Goal: Contribute content

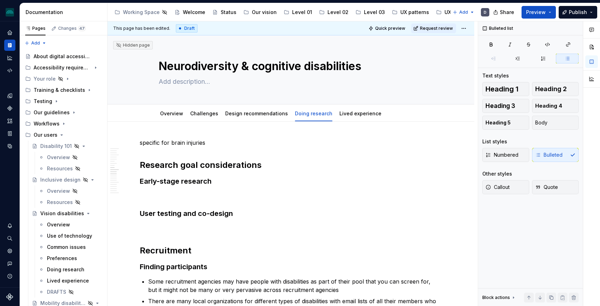
scroll to position [862, 0]
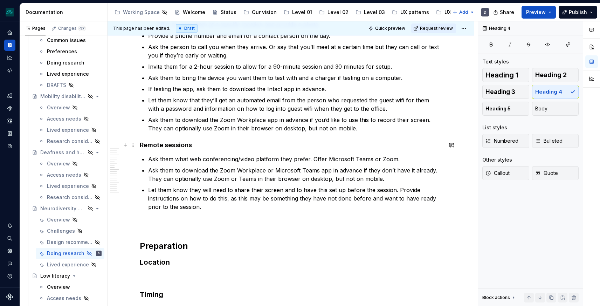
click at [238, 143] on h4 "Remote sessions" at bounding box center [291, 145] width 302 height 8
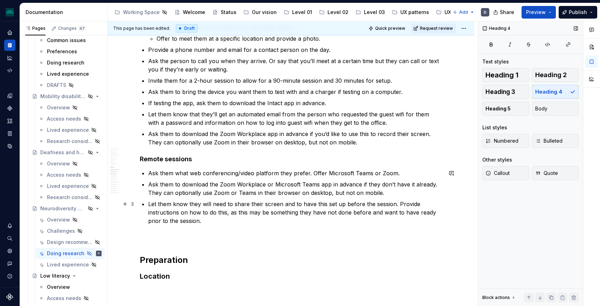
scroll to position [847, 0]
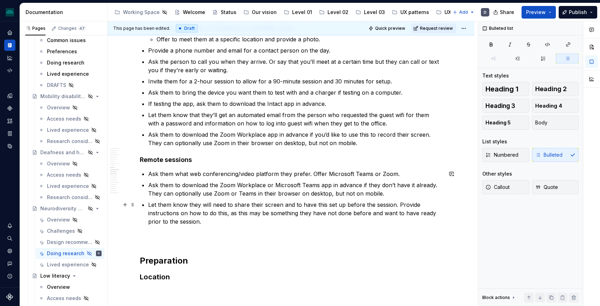
click at [255, 223] on p "Let them know they will need to share their screen and to have this set up befo…" at bounding box center [295, 212] width 294 height 25
type textarea "*"
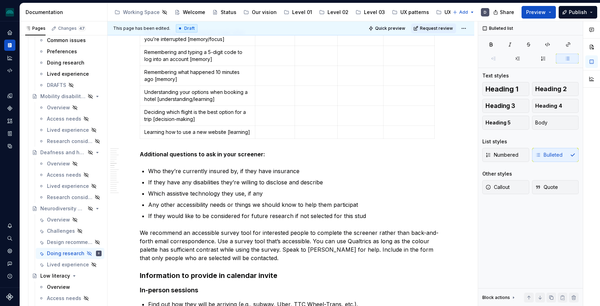
scroll to position [632, 0]
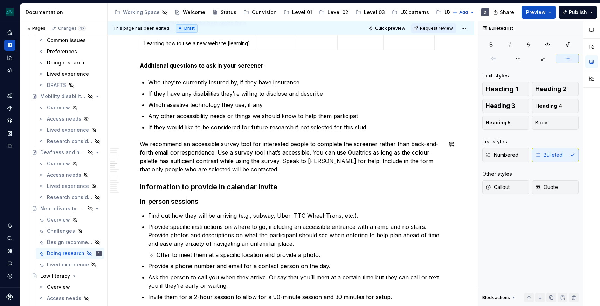
click at [183, 133] on div "specific for brain injuries Research goal considerations Early-stage research U…" at bounding box center [291, 159] width 302 height 1307
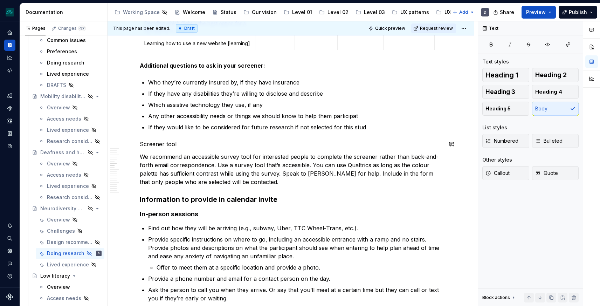
click at [157, 141] on p "Screener tool" at bounding box center [291, 144] width 302 height 8
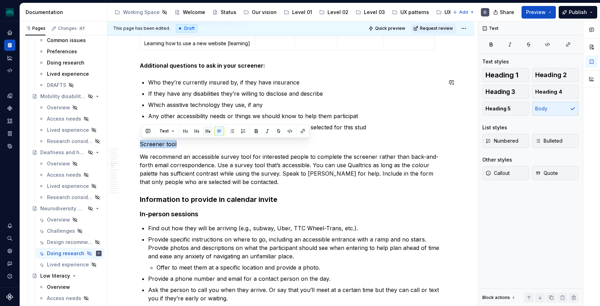
click at [209, 128] on button "button" at bounding box center [208, 131] width 10 height 10
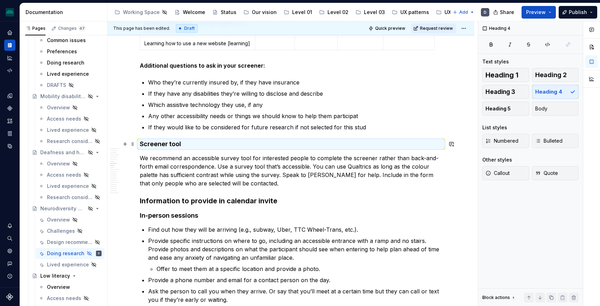
click at [191, 142] on h4 "Screener tool" at bounding box center [291, 144] width 302 height 8
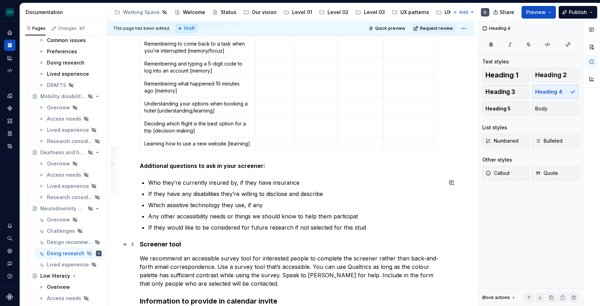
scroll to position [560, 0]
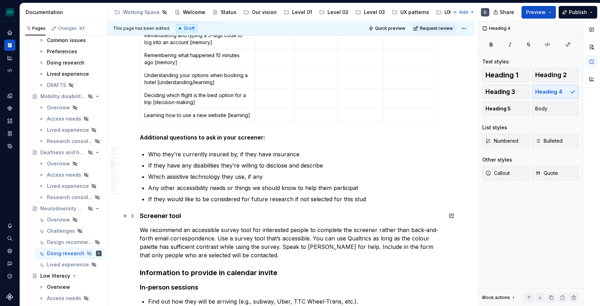
click at [173, 215] on h4 "Screener tool" at bounding box center [291, 215] width 302 height 8
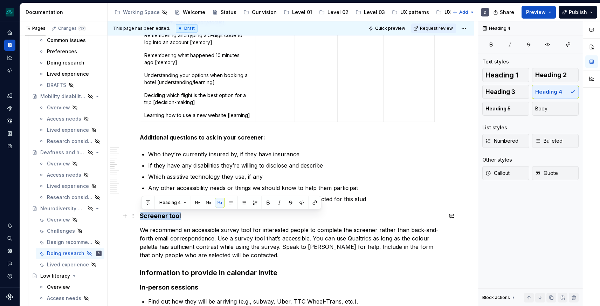
click at [173, 215] on h4 "Screener tool" at bounding box center [291, 215] width 302 height 8
click at [267, 254] on p "We recommend an accessible survey tool for interested people to complete the sc…" at bounding box center [291, 242] width 302 height 34
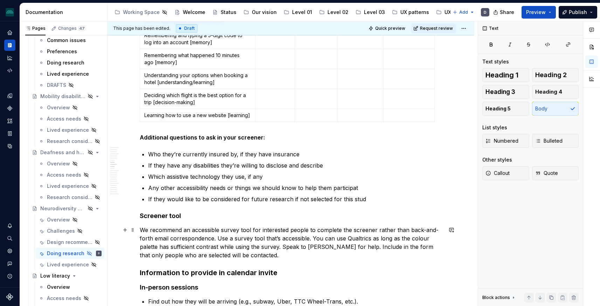
click at [219, 237] on p "We recommend an accessible survey tool for interested people to complete the sc…" at bounding box center [291, 242] width 302 height 34
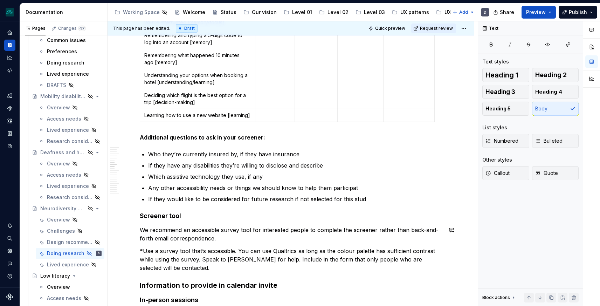
scroll to position [564, 0]
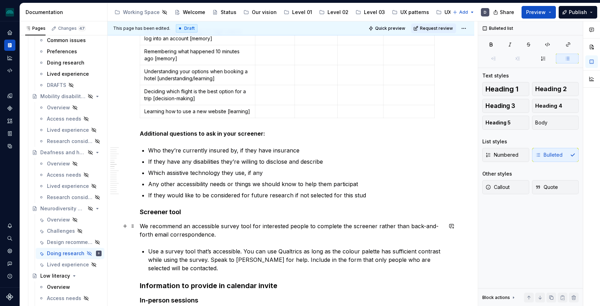
click at [138, 226] on div "specific for brain injuries Research goal considerations Early-stage research U…" at bounding box center [290, 284] width 366 height 1455
click at [148, 249] on div "specific for brain injuries Research goal considerations Early-stage research U…" at bounding box center [291, 243] width 302 height 1338
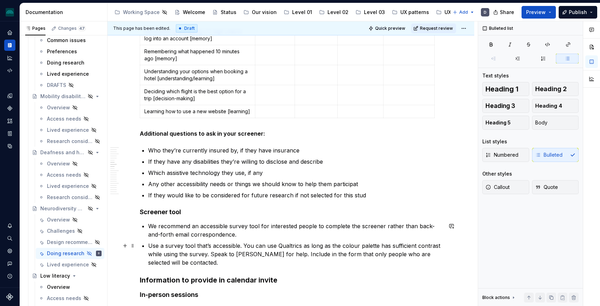
click at [281, 254] on p "Use a survey tool that’s accessible. You can use Qualtrics as long as the colou…" at bounding box center [295, 253] width 294 height 25
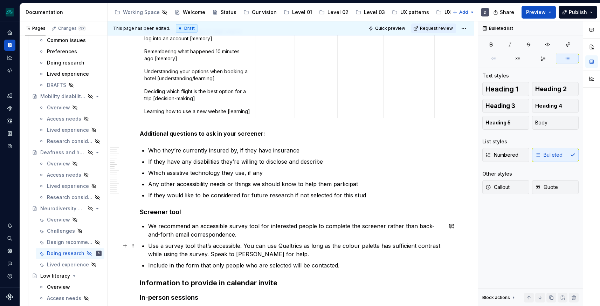
click at [299, 253] on p "Use a survey tool that’s accessible. You can use Qualtrics as long as the colou…" at bounding box center [295, 249] width 294 height 17
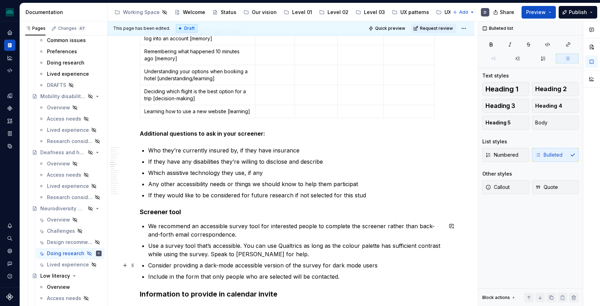
click at [220, 266] on p "Consider providing a dark-mode accessible version of the survey for dark mode u…" at bounding box center [295, 265] width 294 height 8
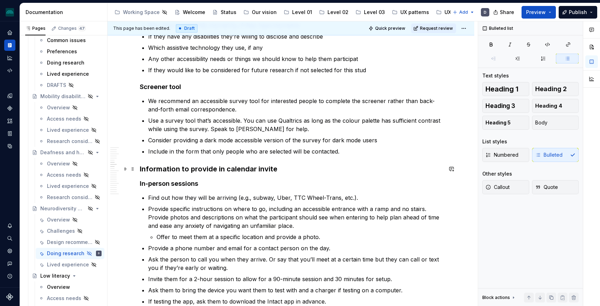
scroll to position [688, 0]
click at [362, 150] on p "Include in the form that only people who are selected will be contacted." at bounding box center [295, 152] width 294 height 8
click at [394, 138] on p "Consider providing a dark mode accessible version of the survey for dark mode u…" at bounding box center [295, 140] width 294 height 8
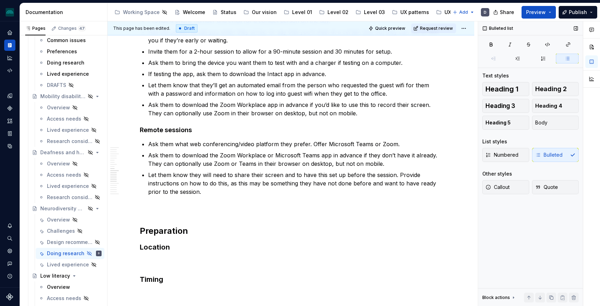
scroll to position [911, 0]
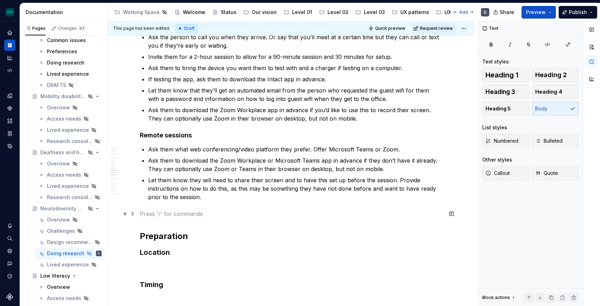
click at [149, 211] on p at bounding box center [291, 213] width 302 height 8
click at [155, 214] on p "Consent" at bounding box center [291, 213] width 302 height 8
click at [168, 139] on h4 "Remote sessions" at bounding box center [291, 135] width 302 height 8
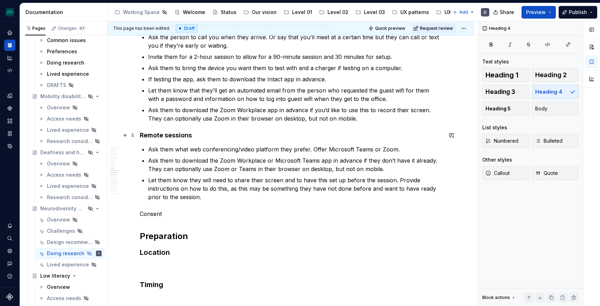
click at [168, 137] on h4 "Remote sessions" at bounding box center [291, 135] width 302 height 8
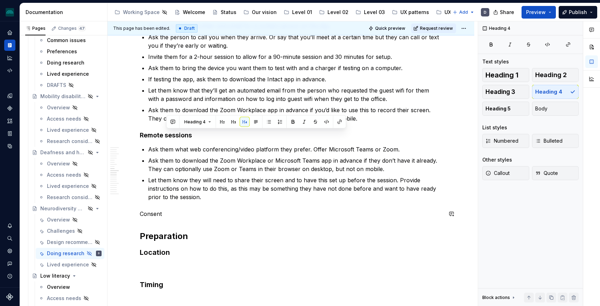
click at [157, 213] on p "Consent" at bounding box center [291, 213] width 302 height 8
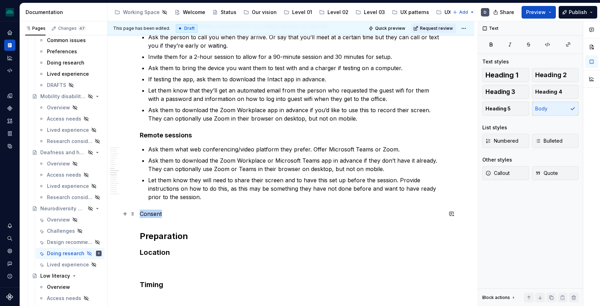
click at [157, 213] on p "Consent" at bounding box center [291, 213] width 302 height 8
click at [208, 200] on button "button" at bounding box center [208, 201] width 10 height 10
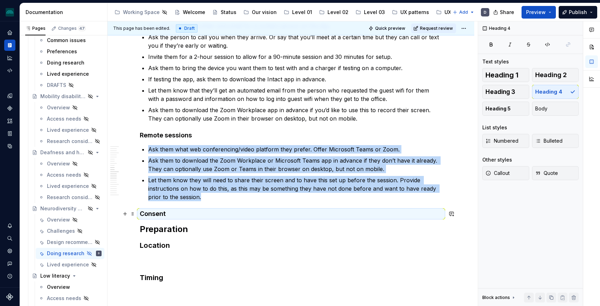
click at [188, 213] on h4 "Consent" at bounding box center [291, 213] width 302 height 8
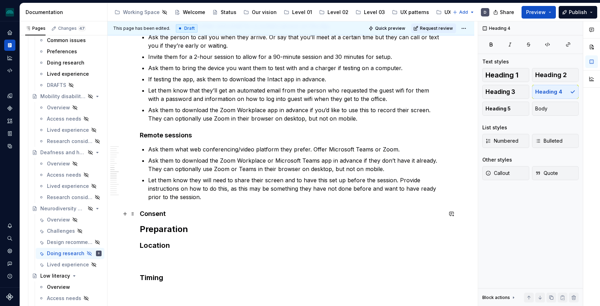
click at [177, 213] on h4 "Consent" at bounding box center [291, 213] width 302 height 8
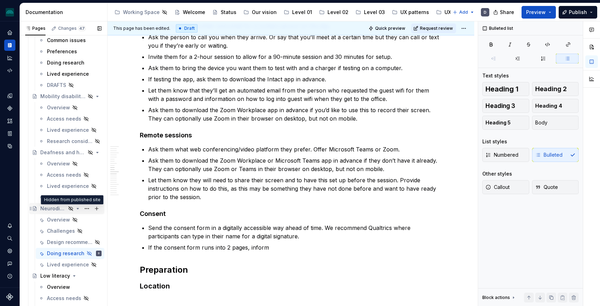
click at [70, 208] on icon "Page tree" at bounding box center [71, 208] width 4 height 4
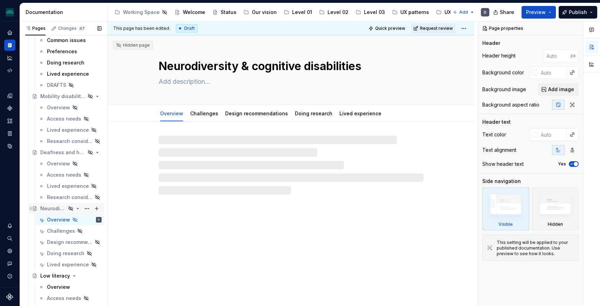
click at [78, 207] on icon "Page tree" at bounding box center [78, 208] width 6 height 6
click at [87, 207] on button "Page tree" at bounding box center [87, 208] width 10 height 10
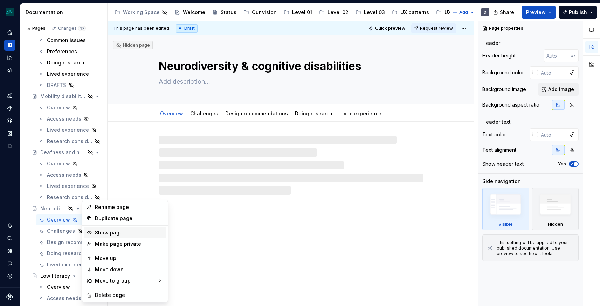
click at [109, 231] on div "Show page" at bounding box center [129, 232] width 69 height 7
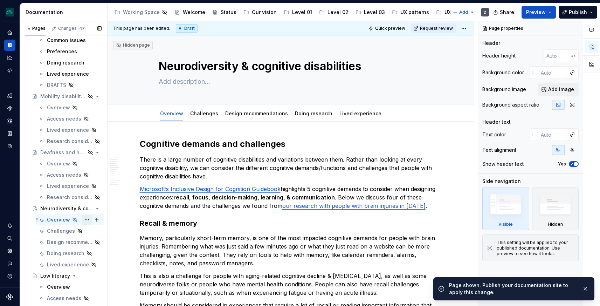
click at [86, 218] on button "Page tree" at bounding box center [87, 220] width 10 height 10
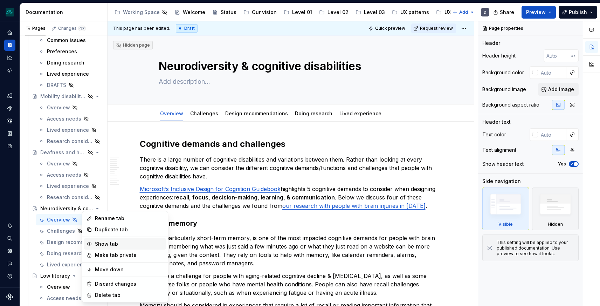
click at [104, 241] on div "Show tab" at bounding box center [129, 243] width 69 height 7
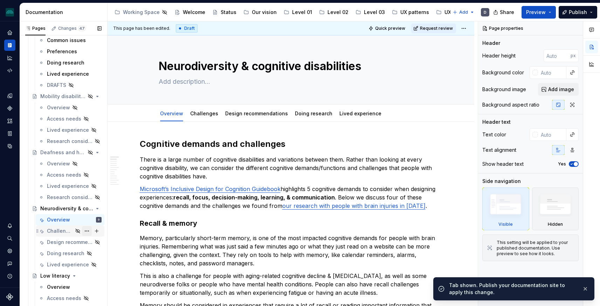
click at [88, 230] on button "Page tree" at bounding box center [87, 231] width 10 height 10
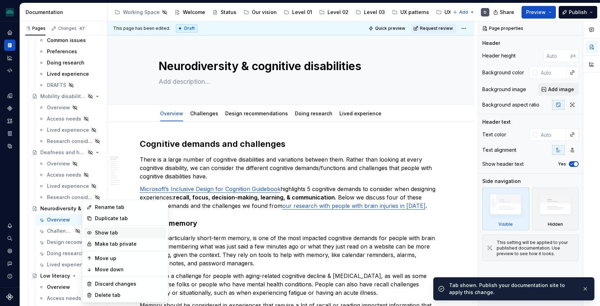
click at [103, 237] on div "Show tab" at bounding box center [125, 232] width 83 height 11
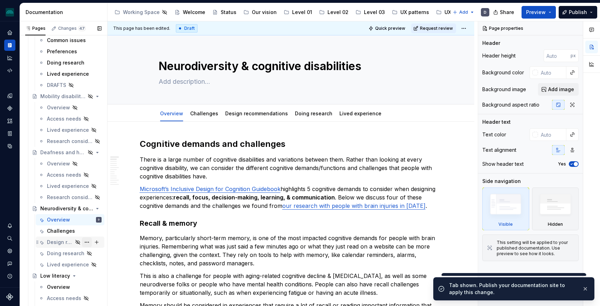
click at [89, 242] on button "Page tree" at bounding box center [87, 242] width 10 height 10
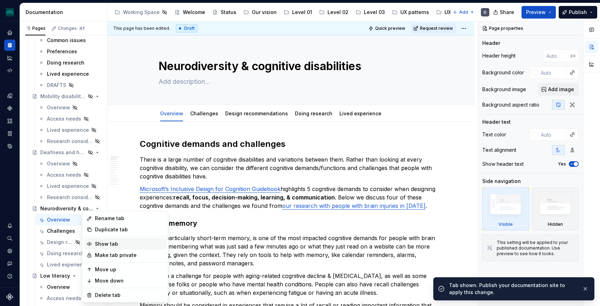
click at [107, 243] on div "Show tab" at bounding box center [129, 243] width 69 height 7
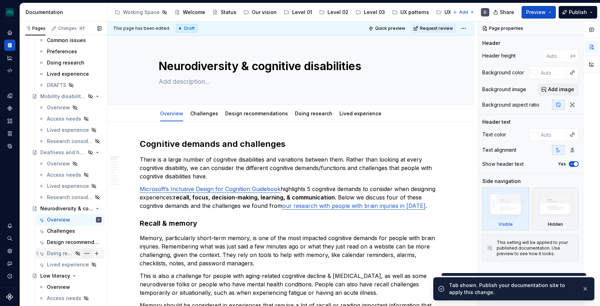
click at [87, 253] on button "Page tree" at bounding box center [87, 253] width 10 height 10
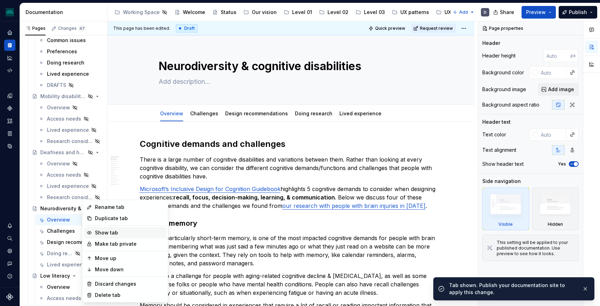
click at [107, 234] on div "Show tab" at bounding box center [129, 232] width 69 height 7
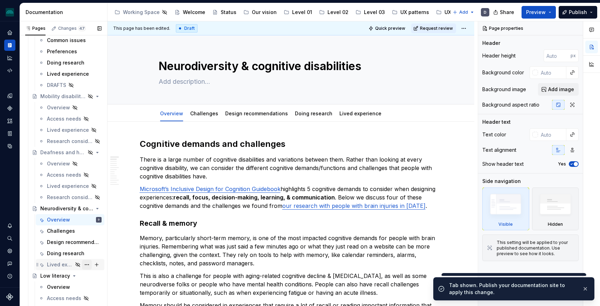
click at [87, 264] on button "Page tree" at bounding box center [87, 264] width 10 height 10
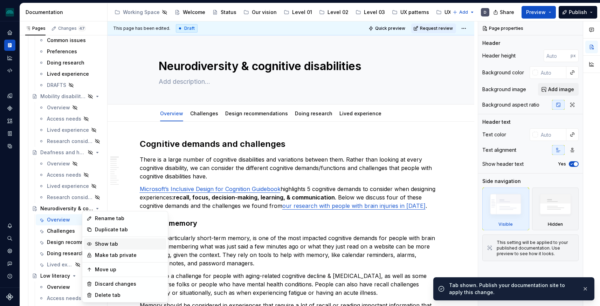
click at [105, 241] on div "Show tab" at bounding box center [129, 243] width 69 height 7
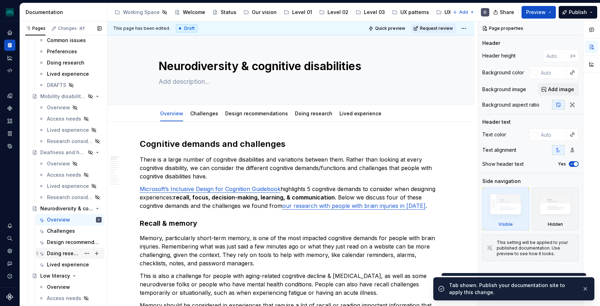
click at [66, 254] on div "Doing research" at bounding box center [64, 253] width 34 height 7
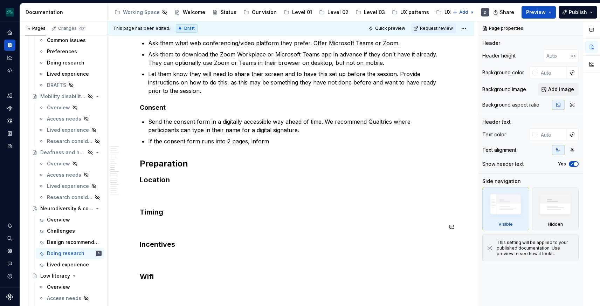
scroll to position [1017, 0]
type textarea "*"
click at [279, 140] on p "If the consent form runs into 2 pages, inform" at bounding box center [295, 141] width 294 height 8
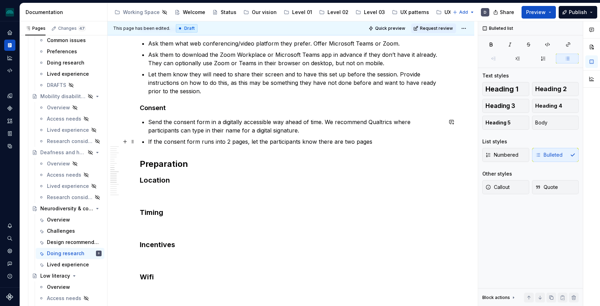
click at [229, 141] on p "If the consent form runs into 2 pages, let the participants know there are two …" at bounding box center [295, 141] width 294 height 8
click at [386, 143] on p "If the consent form runs into two pages, let the participants know there are tw…" at bounding box center [295, 141] width 294 height 8
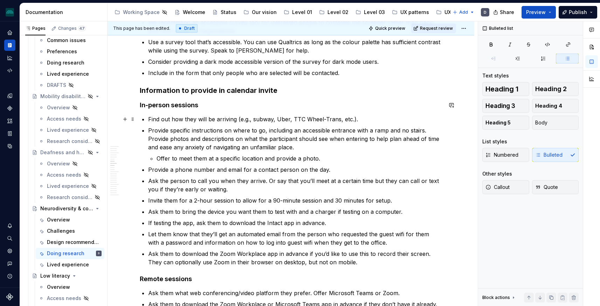
scroll to position [778, 0]
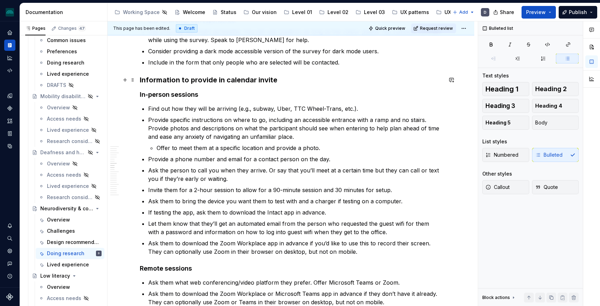
click at [283, 79] on h3 "Information to provide in calendar invite" at bounding box center [291, 80] width 302 height 10
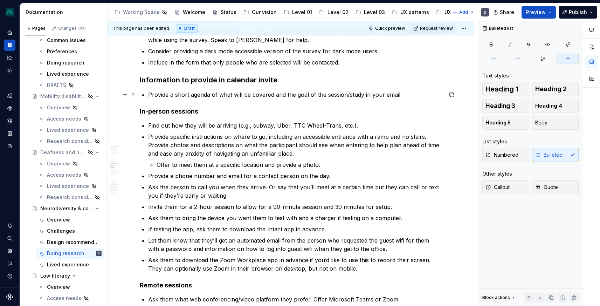
click at [276, 96] on p "Provide a short agenda of what will be covered and the goal of the session/stud…" at bounding box center [295, 94] width 294 height 8
click at [265, 95] on p "Provide a short agenda of what will be covered and the goal of the session/stud…" at bounding box center [295, 94] width 294 height 8
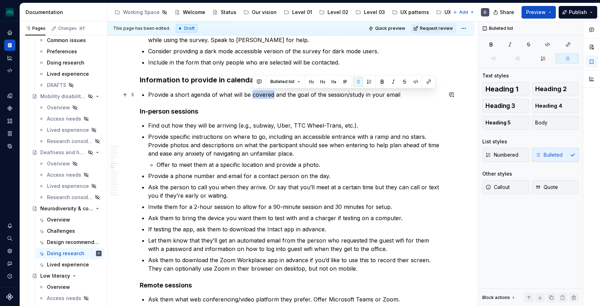
click at [265, 95] on p "Provide a short agenda of what will be covered and the goal of the session/stud…" at bounding box center [295, 94] width 294 height 8
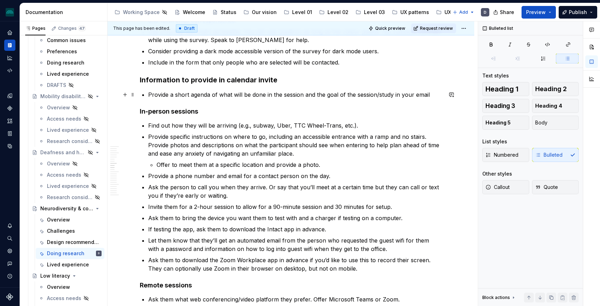
click at [437, 94] on p "Provide a short agenda of what will be done in the session and the goal of the …" at bounding box center [295, 94] width 294 height 8
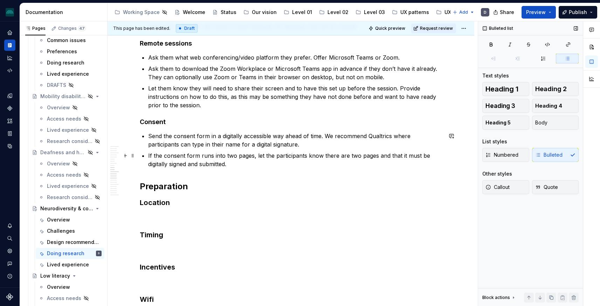
scroll to position [1029, 0]
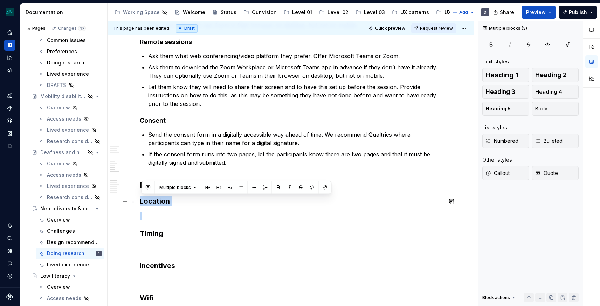
drag, startPoint x: 173, startPoint y: 222, endPoint x: 141, endPoint y: 203, distance: 37.0
click at [158, 204] on h3 "Location" at bounding box center [291, 201] width 302 height 10
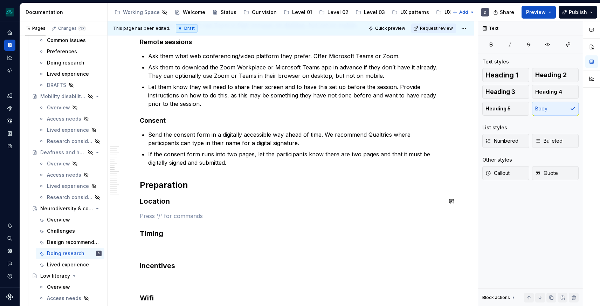
click at [175, 280] on p at bounding box center [291, 280] width 302 height 8
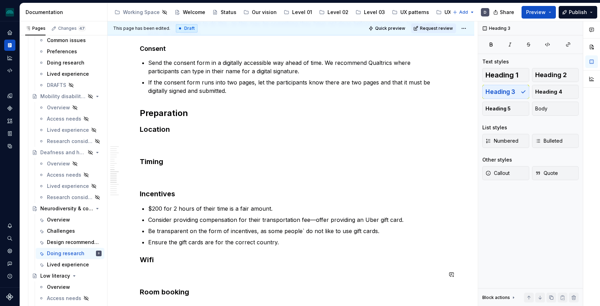
scroll to position [1102, 0]
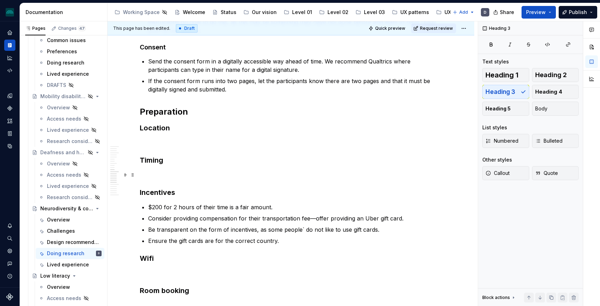
click at [155, 171] on p at bounding box center [291, 174] width 302 height 8
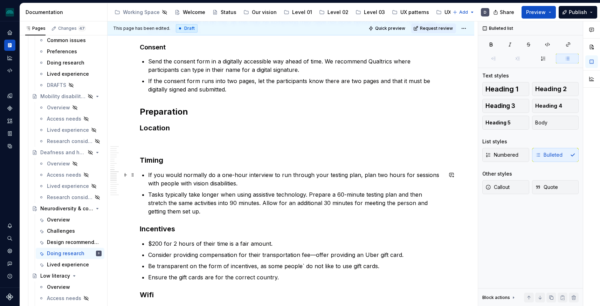
click at [374, 174] on p "If you would normally do a one-hour interview to run through your testing plan,…" at bounding box center [295, 178] width 294 height 17
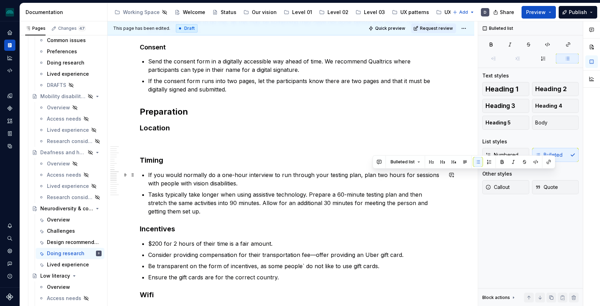
click at [216, 184] on p "If you would normally do a one-hour interview to run through your testing plan,…" at bounding box center [295, 178] width 294 height 17
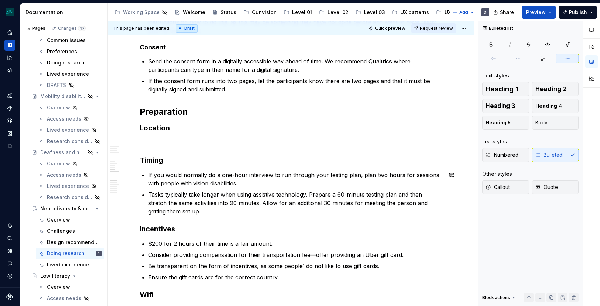
click at [376, 174] on p "If you would normally do a one-hour interview to run through your testing plan,…" at bounding box center [295, 178] width 294 height 17
click at [203, 183] on p "If you would normally do a one-hour interview to run through your testing plan,…" at bounding box center [295, 178] width 294 height 17
click at [256, 184] on p "If you would normally do a one-hour interview to run through your testing plan,…" at bounding box center [295, 178] width 294 height 17
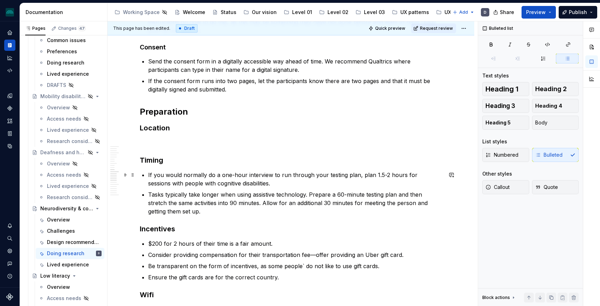
click at [248, 184] on p "If you would normally do a one-hour interview to run through your testing plan,…" at bounding box center [295, 178] width 294 height 17
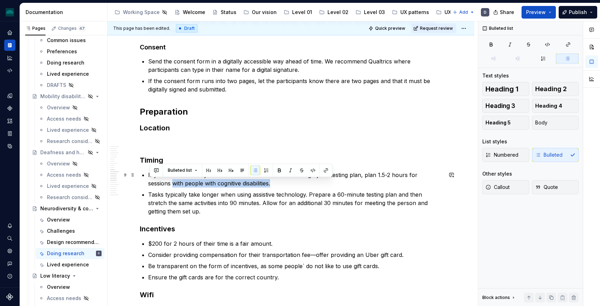
drag, startPoint x: 273, startPoint y: 186, endPoint x: 142, endPoint y: 185, distance: 130.5
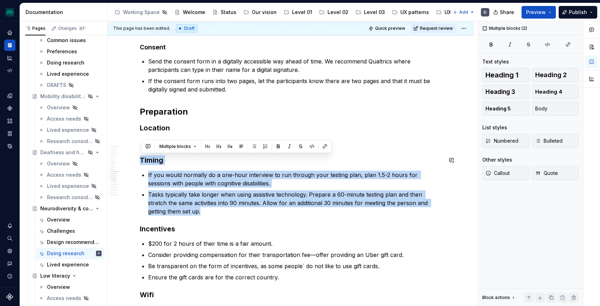
drag, startPoint x: 211, startPoint y: 213, endPoint x: 134, endPoint y: 154, distance: 97.0
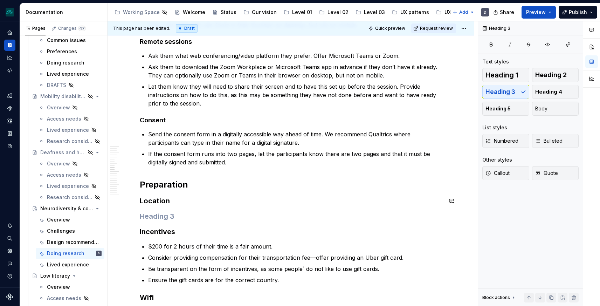
scroll to position [1032, 0]
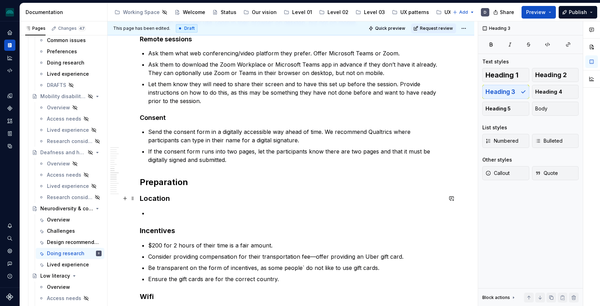
click at [178, 196] on h3 "Location" at bounding box center [291, 198] width 302 height 10
click at [167, 212] on p at bounding box center [295, 213] width 294 height 8
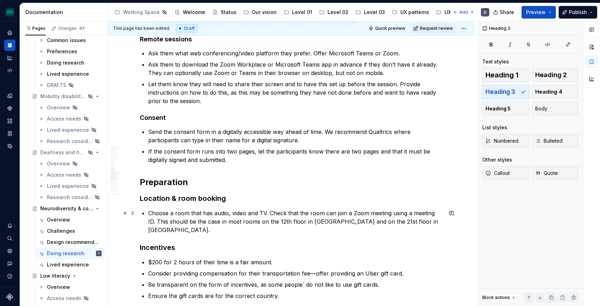
click at [427, 224] on p "Choose a room that has audio, video and TV. Check that the room can join a Zoom…" at bounding box center [295, 221] width 294 height 25
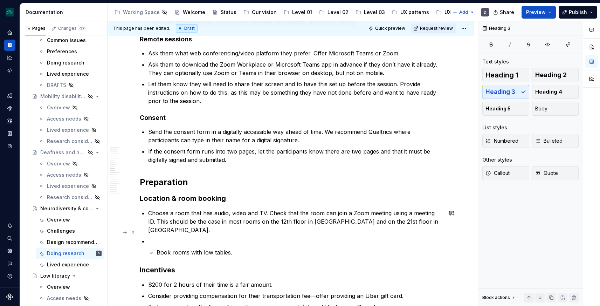
click at [153, 237] on p at bounding box center [295, 241] width 294 height 8
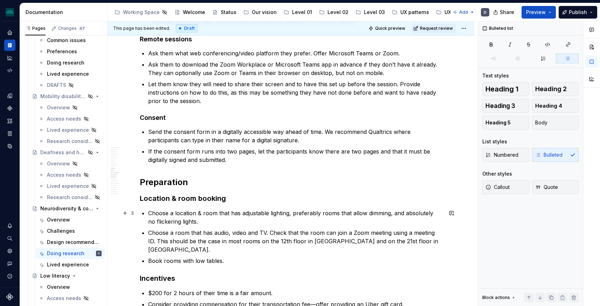
click at [422, 217] on p "Choose a location & room that has adjustable lighting, preferably rooms that al…" at bounding box center [295, 217] width 294 height 17
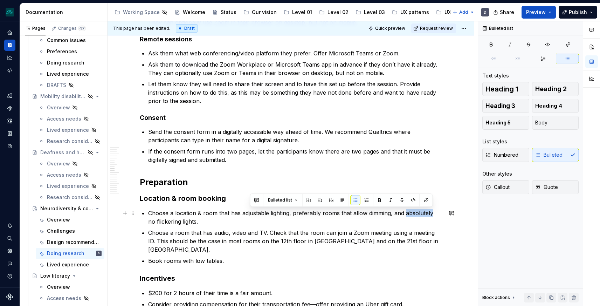
click at [422, 217] on p "Choose a location & room that has adjustable lighting, preferably rooms that al…" at bounding box center [295, 217] width 294 height 17
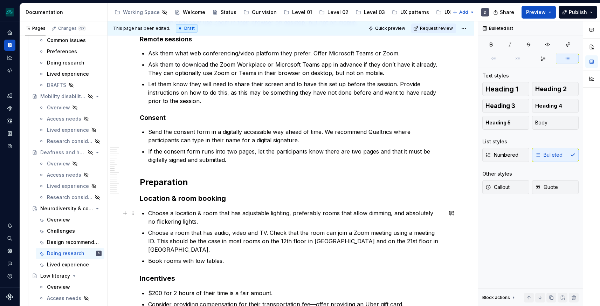
click at [254, 225] on p "Choose a location & room that has adjustable lighting, preferably rooms that al…" at bounding box center [295, 217] width 294 height 17
click at [280, 211] on p "Choose a location & room that has adjustable lighting, preferably rooms that al…" at bounding box center [295, 217] width 294 height 17
click at [199, 224] on p "Choose a location & room that has adjustable lighting, preferably rooms that al…" at bounding box center [295, 217] width 294 height 17
click at [169, 221] on p "Choose a location & room that has adjustable lighting, preferably rooms that al…" at bounding box center [295, 217] width 294 height 17
click at [172, 222] on p "Choose a location & room that has adjustable lighting, preferably rooms that al…" at bounding box center [295, 217] width 294 height 17
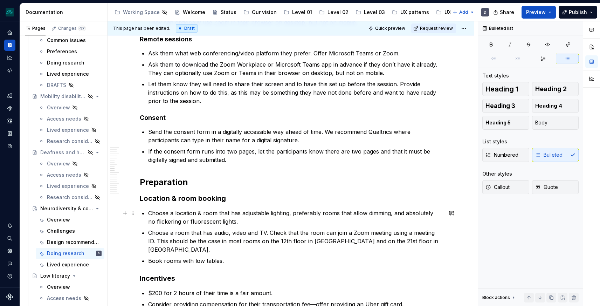
click at [261, 220] on p "Choose a location & room that has adjustable lighting, preferably rooms that al…" at bounding box center [295, 217] width 294 height 17
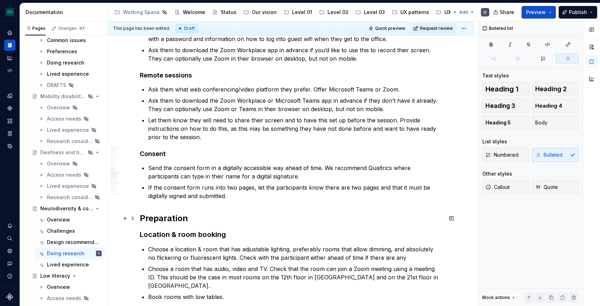
scroll to position [1044, 0]
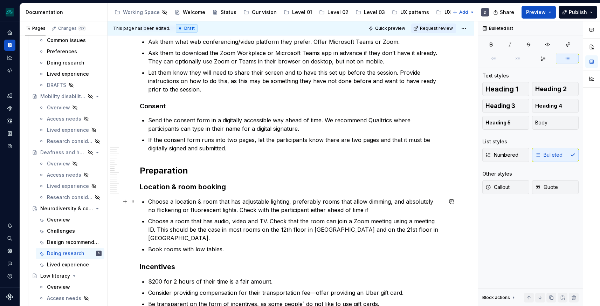
click at [390, 202] on p "Choose a location & room that has adjustable lighting, preferably rooms that al…" at bounding box center [295, 205] width 294 height 17
click at [228, 213] on p "Choose a location & room that has adjustable lighting, preferably rooms that al…" at bounding box center [295, 205] width 294 height 17
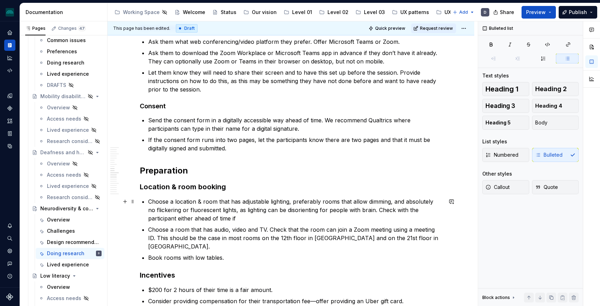
click at [321, 209] on p "Choose a location & room that has adjustable lighting, preferably rooms that al…" at bounding box center [295, 209] width 294 height 25
click at [381, 210] on p "Choose a location & room that has adjustable lighting, preferably rooms that al…" at bounding box center [295, 209] width 294 height 25
click at [345, 218] on p "Choose a location & room that has adjustable lighting, preferably rooms that al…" at bounding box center [295, 209] width 294 height 25
click at [285, 218] on p "Choose a location & room that has adjustable lighting, preferably rooms that al…" at bounding box center [295, 209] width 294 height 25
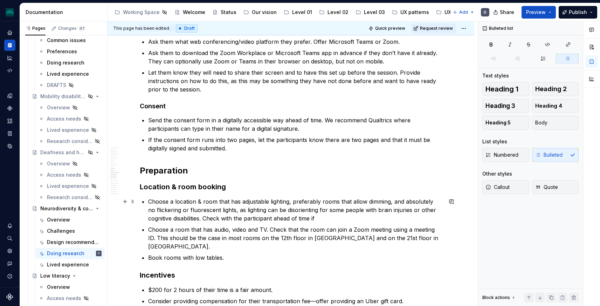
click at [324, 218] on p "Choose a location & room that has adjustable lighting, preferably rooms that al…" at bounding box center [295, 209] width 294 height 25
click at [206, 218] on p "Choose a location & room that has adjustable lighting, preferably rooms that al…" at bounding box center [295, 209] width 294 height 25
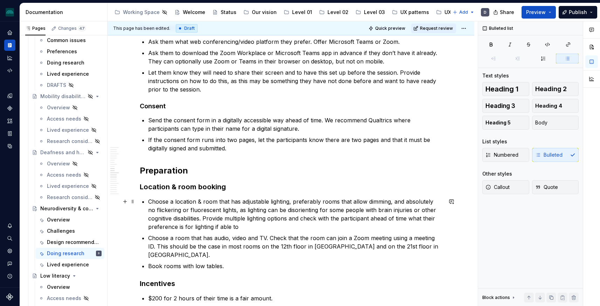
click at [276, 228] on p "Choose a location & room that has adjustable lighting, preferably rooms that al…" at bounding box center [295, 214] width 294 height 34
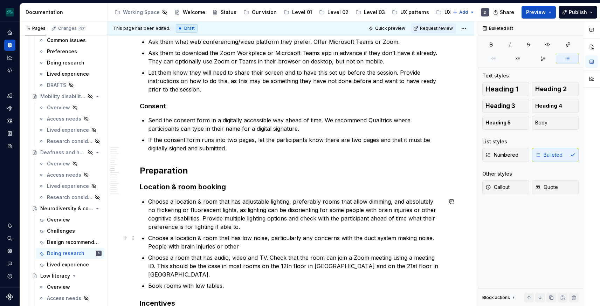
click at [263, 248] on p "Choose a location & room that has low noise, particularly any concerns with the…" at bounding box center [295, 241] width 294 height 17
click at [261, 246] on p "Choose a location & room that has low noise, particularly any concerns with the…" at bounding box center [295, 241] width 294 height 17
click at [163, 222] on p "Choose a location & room that has adjustable lighting, preferably rooms that al…" at bounding box center [295, 214] width 294 height 34
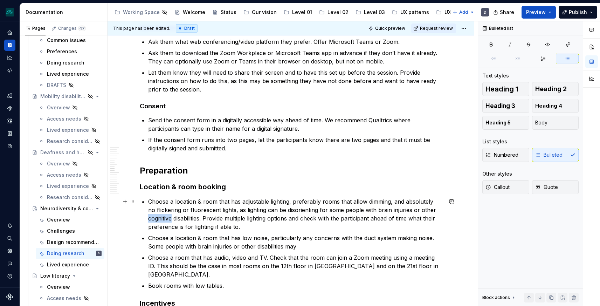
click at [163, 222] on p "Choose a location & room that has adjustable lighting, preferably rooms that al…" at bounding box center [295, 214] width 294 height 34
click at [301, 249] on p "Choose a location & room that has low noise, particularly any concerns with the…" at bounding box center [295, 241] width 294 height 17
click at [288, 244] on p "Choose a location & room that has low noise, particularly any concerns with the…" at bounding box center [295, 241] width 294 height 17
click at [289, 244] on p "Choose a location & room that has low noise, particularly any concerns with the…" at bounding box center [295, 241] width 294 height 17
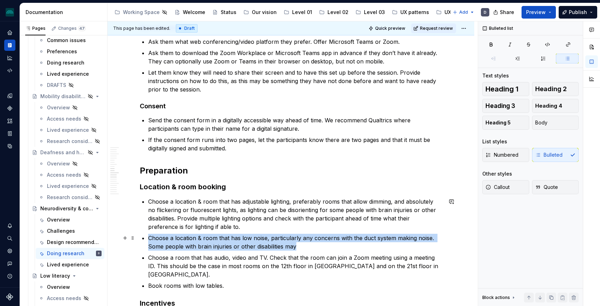
click at [289, 244] on p "Choose a location & room that has low noise, particularly any concerns with the…" at bounding box center [295, 241] width 294 height 17
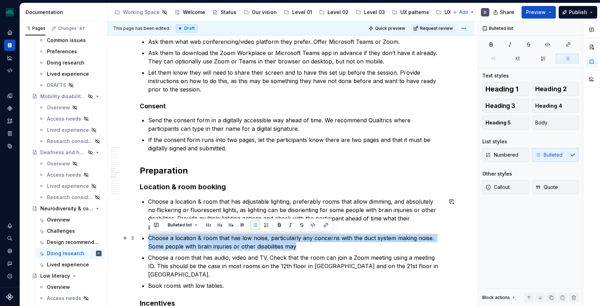
click at [289, 244] on p "Choose a location & room that has low noise, particularly any concerns with the…" at bounding box center [295, 241] width 294 height 17
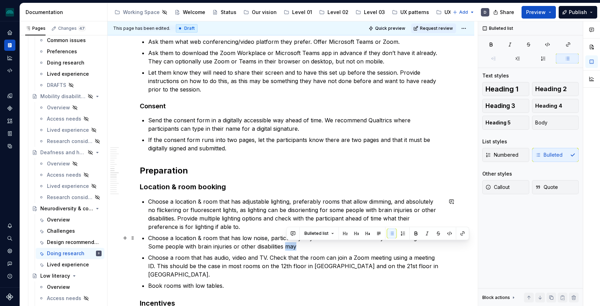
click at [289, 244] on p "Choose a location & room that has low noise, particularly any concerns with the…" at bounding box center [295, 241] width 294 height 17
click at [248, 238] on p "Choose a location & room that has low noise, particularly any concerns with the…" at bounding box center [295, 241] width 294 height 17
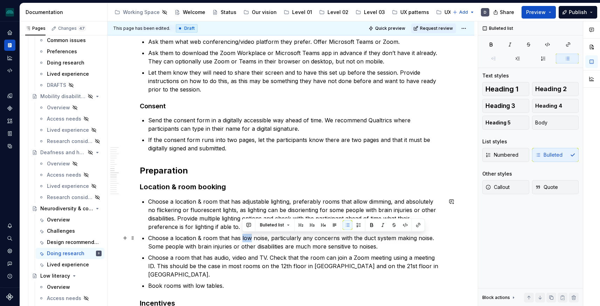
click at [248, 238] on p "Choose a location & room that has low noise, particularly any concerns with the…" at bounding box center [295, 241] width 294 height 17
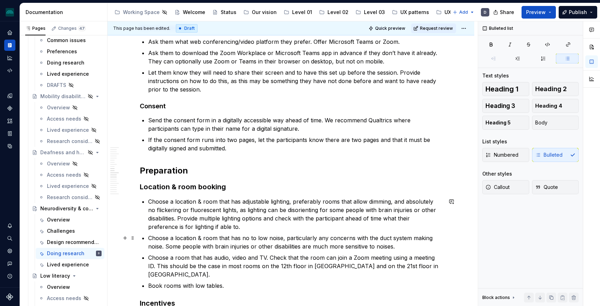
click at [162, 248] on p "Choose a location & room that has no to low noise, particularly any concerns wi…" at bounding box center [295, 241] width 294 height 17
click at [408, 239] on p "Choose a location & room that has no to low noise, particularly any concerns wi…" at bounding box center [295, 241] width 294 height 17
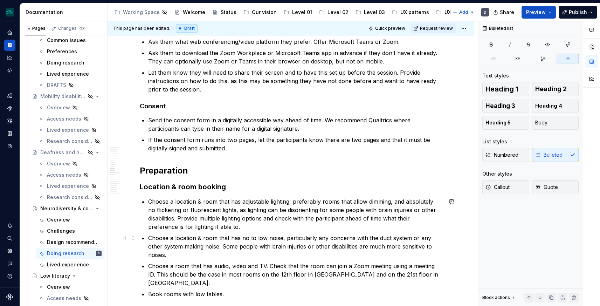
click at [220, 248] on p "Choose a location & room that has no to low noise, particularly any concerns wi…" at bounding box center [295, 245] width 294 height 25
click at [263, 256] on p "Choose a location & room that has no to low noise, particularly any concerns wi…" at bounding box center [295, 245] width 294 height 25
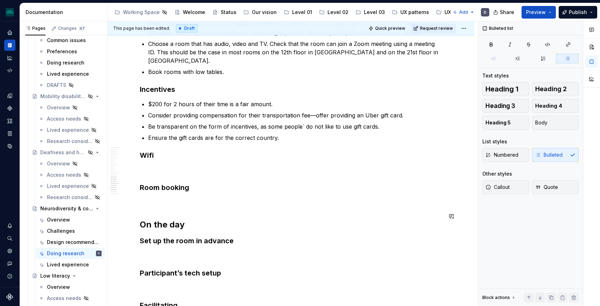
scroll to position [1183, 0]
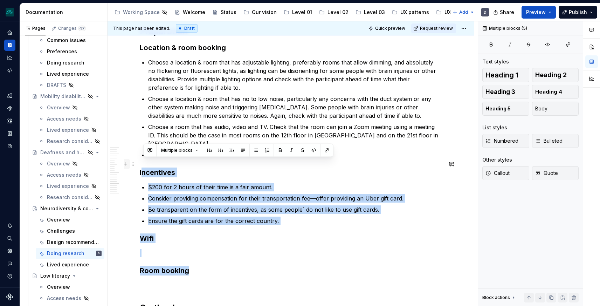
drag, startPoint x: 200, startPoint y: 264, endPoint x: 128, endPoint y: 164, distance: 123.3
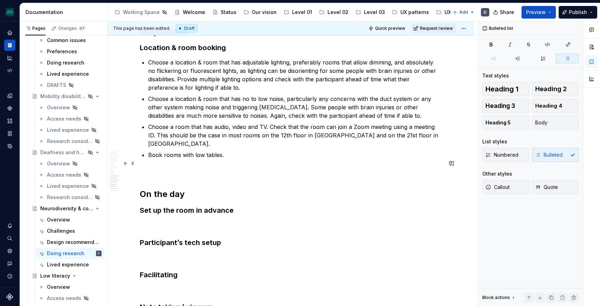
click at [160, 167] on p at bounding box center [291, 171] width 302 height 8
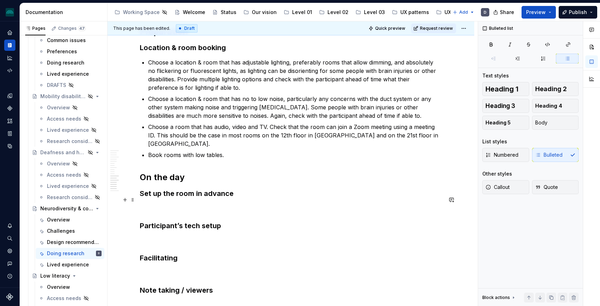
click at [179, 204] on p at bounding box center [291, 208] width 302 height 8
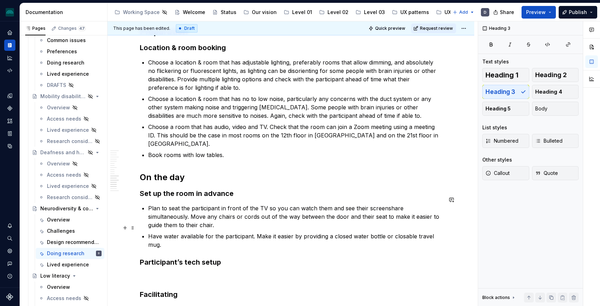
click at [207, 238] on p "Have water available for the participant. Make it easier by providing a closed …" at bounding box center [295, 240] width 294 height 17
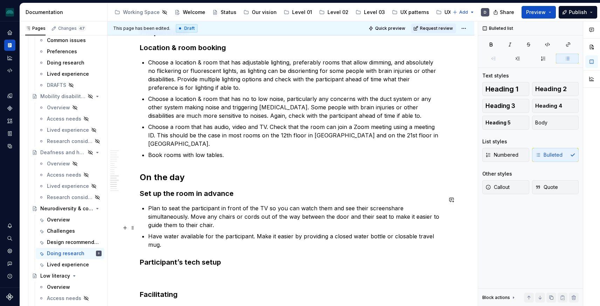
click at [202, 232] on p "Have water available for the participant. Make it easier by providing a closed …" at bounding box center [295, 240] width 294 height 17
click at [179, 232] on p "Have water available for the participant. Make it easier by providing a closed …" at bounding box center [295, 240] width 294 height 17
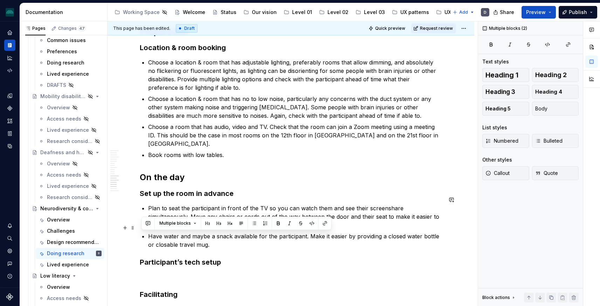
drag, startPoint x: 268, startPoint y: 243, endPoint x: 316, endPoint y: 239, distance: 47.8
click at [315, 239] on p "Have water and maybe a snack available for the participant. Make it easier by p…" at bounding box center [295, 240] width 294 height 17
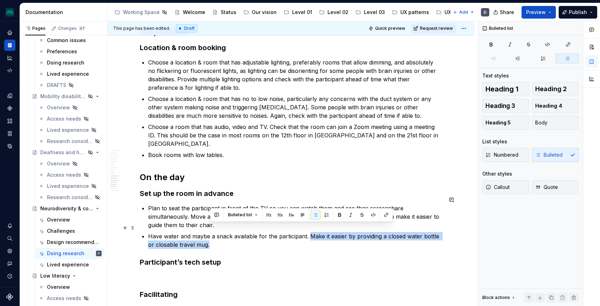
drag, startPoint x: 309, startPoint y: 239, endPoint x: 309, endPoint y: 228, distance: 10.5
click at [309, 232] on p "Have water and maybe a snack available for the participant. Make it easier by p…" at bounding box center [295, 240] width 294 height 17
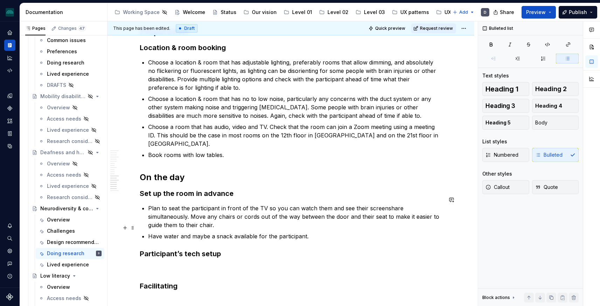
click at [200, 232] on p "Have water and maybe a snack available for the participant." at bounding box center [295, 236] width 294 height 8
click at [215, 232] on p "Have water and a snack available for the participant." at bounding box center [295, 236] width 294 height 8
click at [329, 232] on p "Have water and a snack if possible available for the participant." at bounding box center [295, 236] width 294 height 8
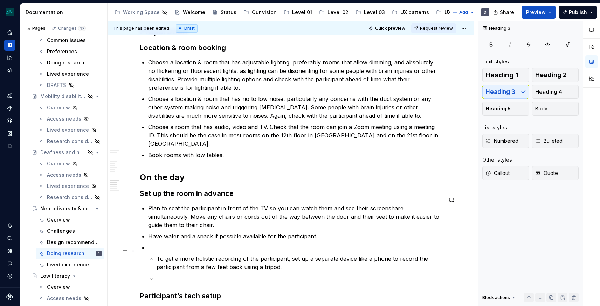
click at [156, 248] on li "To get a more holistic recording of the participant, set up a separate device l…" at bounding box center [295, 262] width 294 height 39
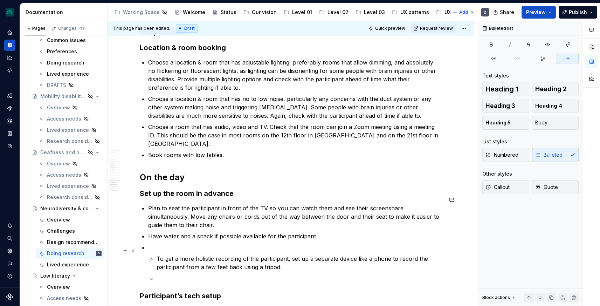
click at [161, 243] on p at bounding box center [295, 247] width 294 height 8
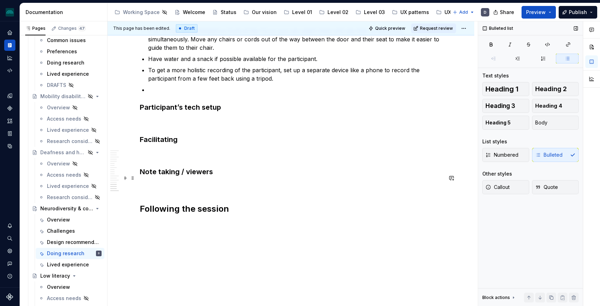
scroll to position [1323, 0]
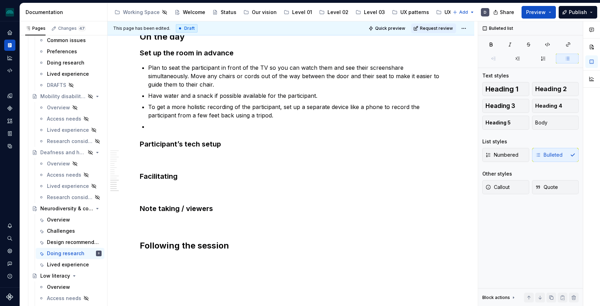
click at [190, 154] on p at bounding box center [291, 158] width 302 height 8
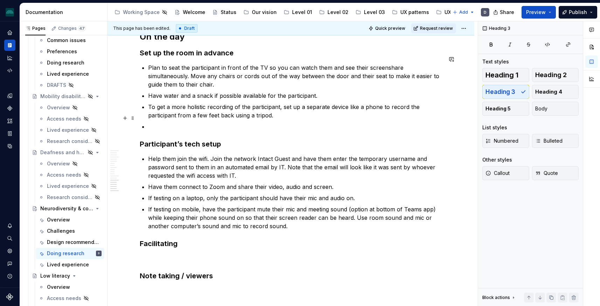
click at [181, 122] on p at bounding box center [295, 126] width 294 height 8
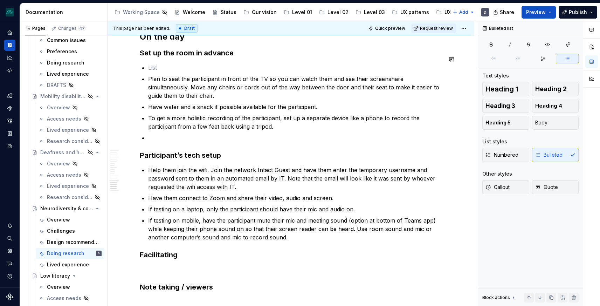
scroll to position [1322, 0]
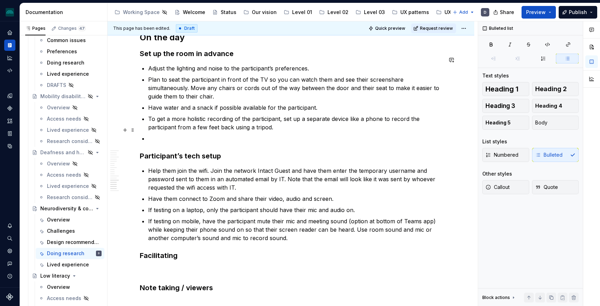
click at [161, 134] on p at bounding box center [295, 138] width 294 height 8
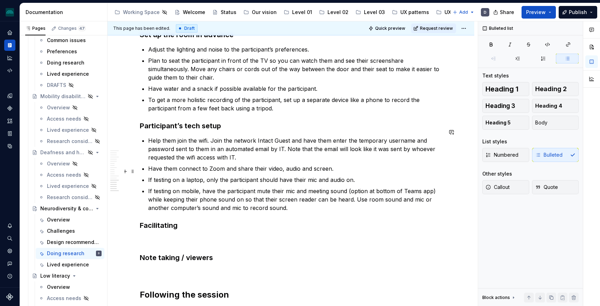
scroll to position [1352, 0]
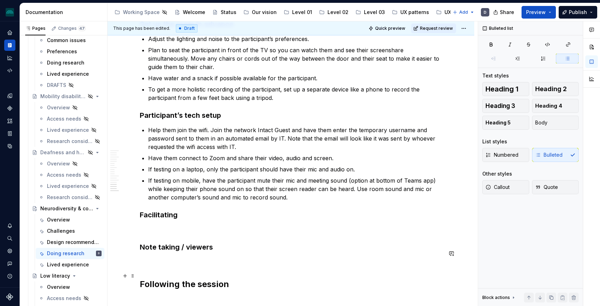
click at [251, 278] on h2 "Following the session" at bounding box center [291, 283] width 302 height 11
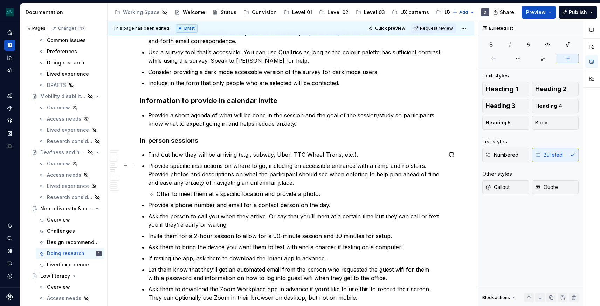
scroll to position [759, 0]
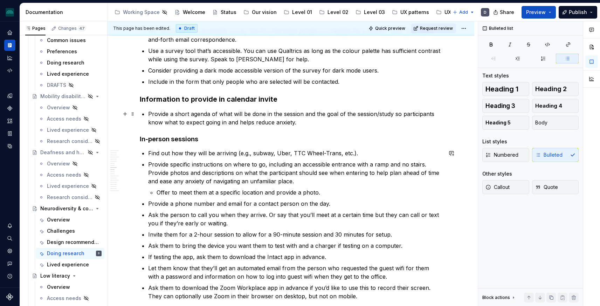
click at [306, 120] on p "Provide a short agenda of what will be done in the session and the goal of the …" at bounding box center [295, 118] width 294 height 17
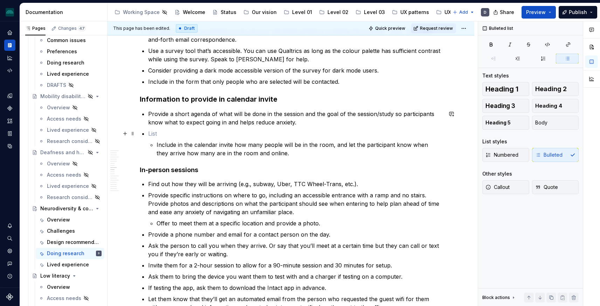
click at [179, 129] on p at bounding box center [295, 133] width 294 height 8
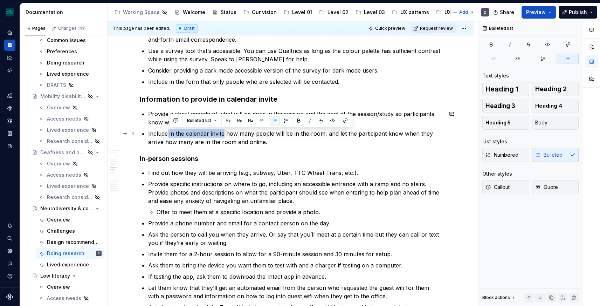
drag, startPoint x: 224, startPoint y: 133, endPoint x: 169, endPoint y: 133, distance: 54.9
click at [169, 133] on p "Include in the calendar invite how many people will be in the room, and let the…" at bounding box center [295, 137] width 294 height 17
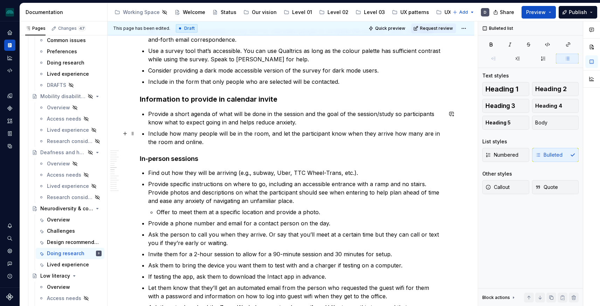
click at [265, 134] on p "Include how many people will be in the room, and let the participant know when …" at bounding box center [295, 137] width 294 height 17
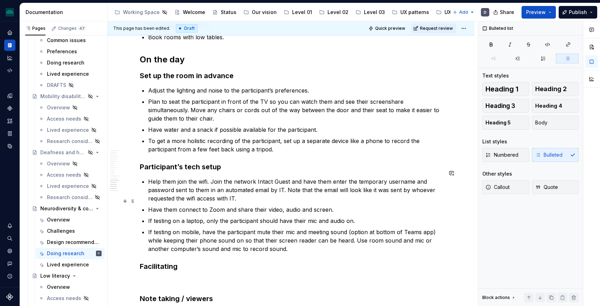
scroll to position [1455, 0]
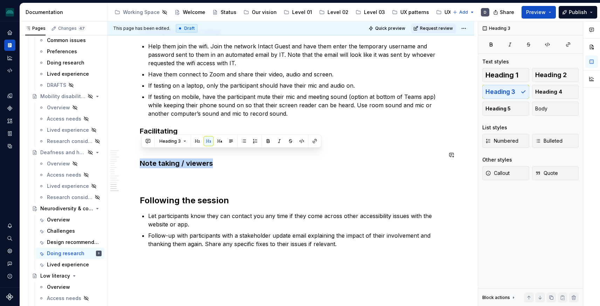
drag, startPoint x: 233, startPoint y: 153, endPoint x: 126, endPoint y: 149, distance: 107.2
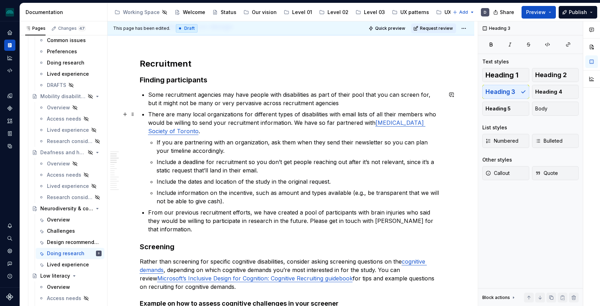
scroll to position [0, 0]
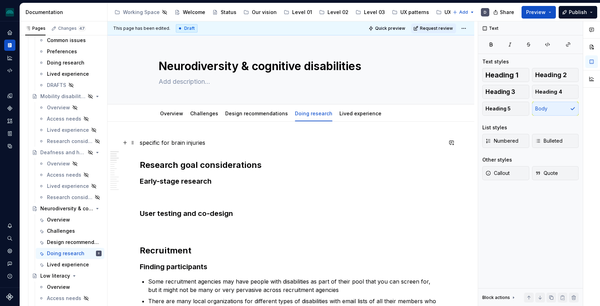
click at [183, 140] on p "specific for brain injuries" at bounding box center [291, 142] width 302 height 8
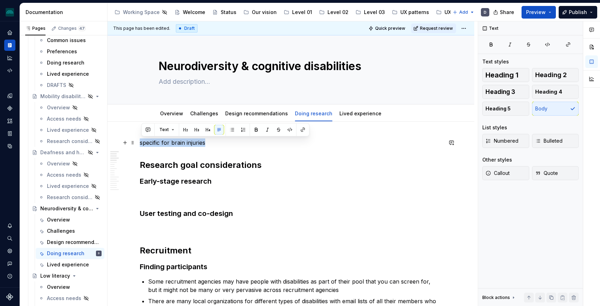
click at [183, 140] on p "specific for brain injuries" at bounding box center [291, 142] width 302 height 8
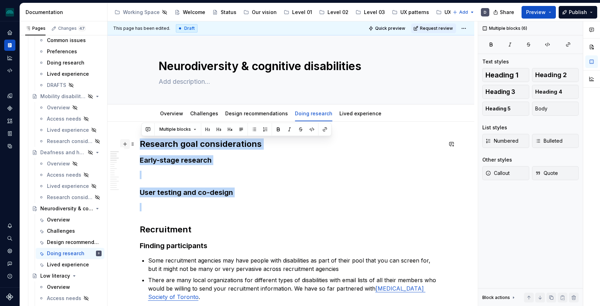
drag, startPoint x: 185, startPoint y: 211, endPoint x: 128, endPoint y: 148, distance: 85.2
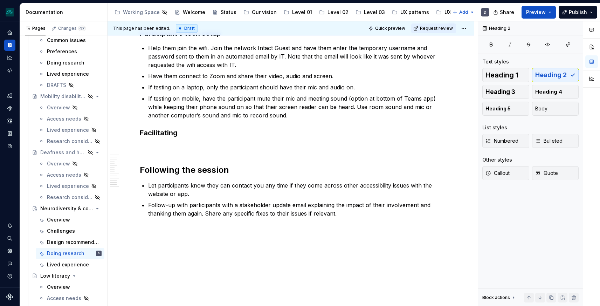
scroll to position [1350, 0]
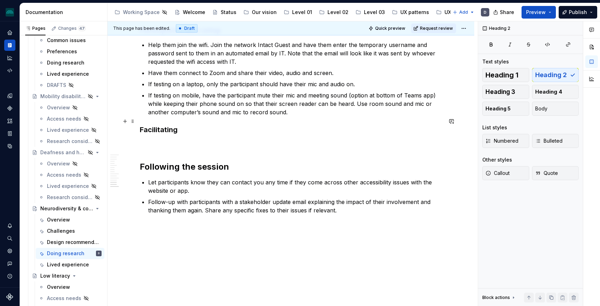
click at [160, 125] on h3 "Facilitating" at bounding box center [291, 130] width 302 height 10
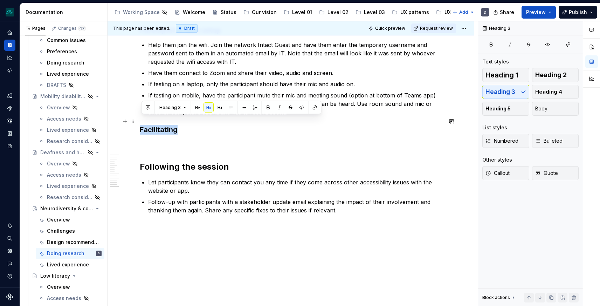
click at [160, 125] on h3 "Facilitating" at bounding box center [291, 130] width 302 height 10
click at [182, 125] on h3 "Facilitating" at bounding box center [291, 130] width 302 height 10
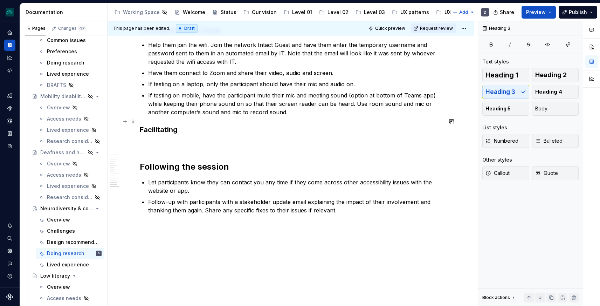
click at [160, 125] on h3 "Facilitating" at bounding box center [291, 130] width 302 height 10
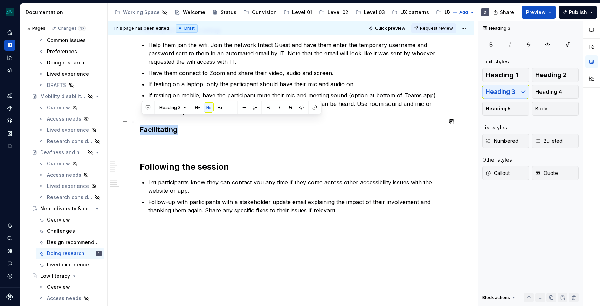
click at [160, 125] on h3 "Facilitating" at bounding box center [291, 130] width 302 height 10
click at [89, 253] on button "Page tree" at bounding box center [87, 253] width 10 height 10
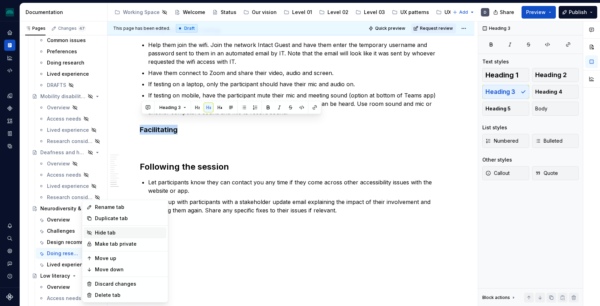
click at [99, 230] on div "Hide tab" at bounding box center [129, 232] width 69 height 7
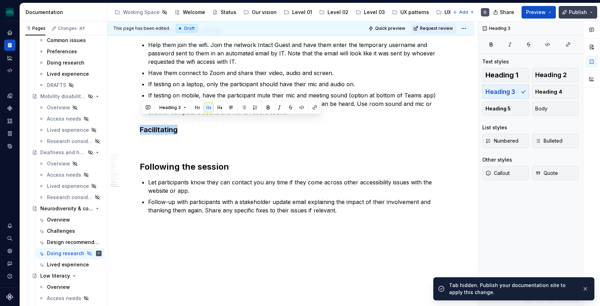
click at [575, 12] on span "Publish" at bounding box center [577, 12] width 18 height 7
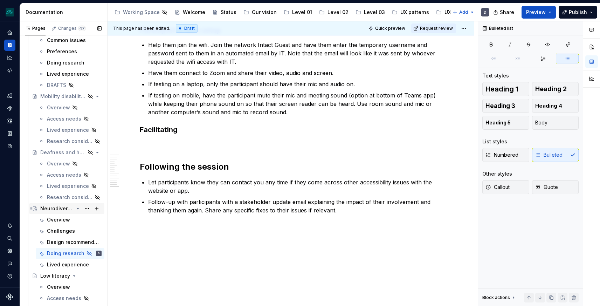
click at [72, 208] on div "Neurodiversity & cognitive disabilities" at bounding box center [56, 208] width 33 height 7
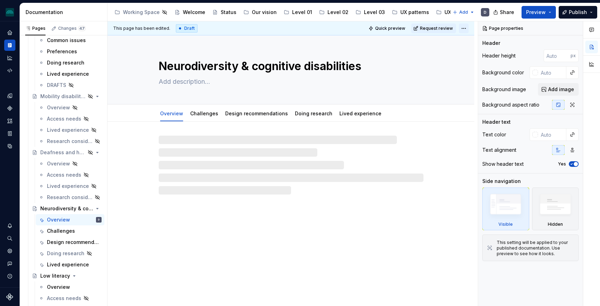
click at [467, 28] on html "iceberg D Design system data Documentation Accessibility guide for tree Page tr…" at bounding box center [300, 153] width 600 height 306
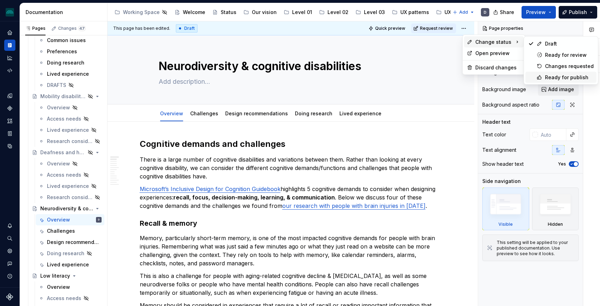
click at [559, 75] on div "Ready for publish" at bounding box center [569, 77] width 49 height 7
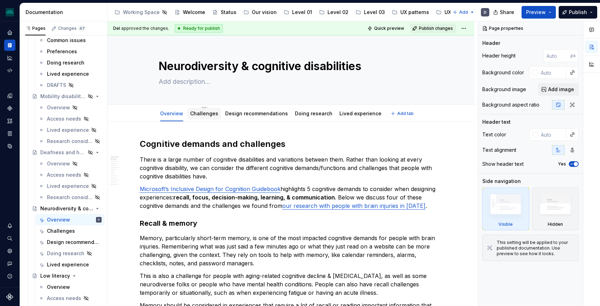
click at [197, 115] on link "Challenges" at bounding box center [204, 113] width 28 height 6
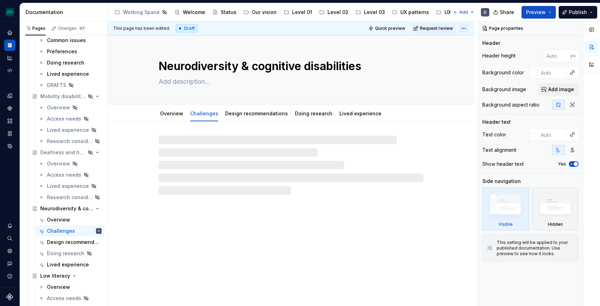
click at [467, 28] on html "iceberg D Design system data Documentation Accessibility guide for tree Page tr…" at bounding box center [300, 153] width 600 height 306
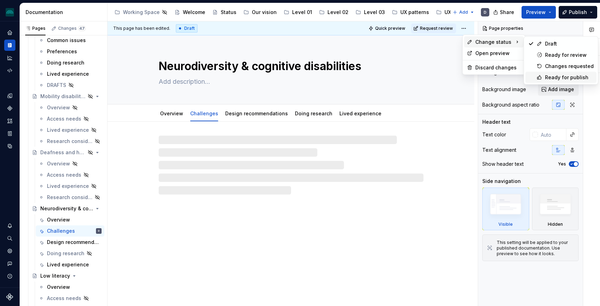
click at [565, 77] on div "Ready for publish" at bounding box center [569, 77] width 49 height 7
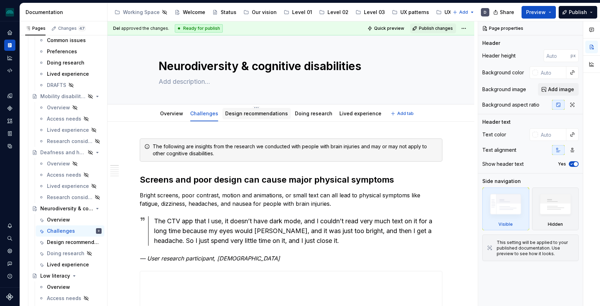
click at [250, 114] on link "Design recommendations" at bounding box center [256, 113] width 63 height 6
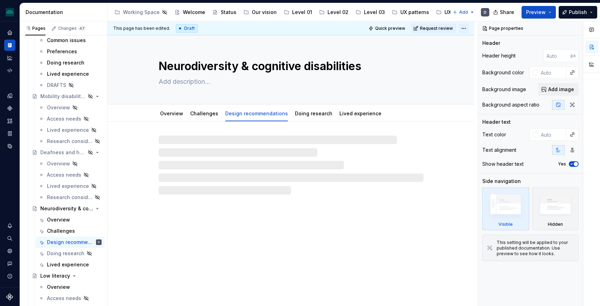
click at [465, 30] on html "iceberg D Design system data Documentation Accessibility guide for tree Page tr…" at bounding box center [300, 153] width 600 height 306
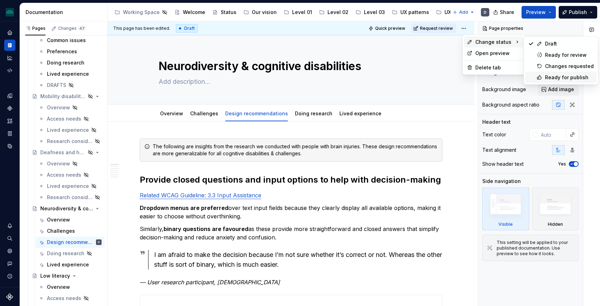
click at [555, 76] on div "Ready for publish" at bounding box center [569, 77] width 49 height 7
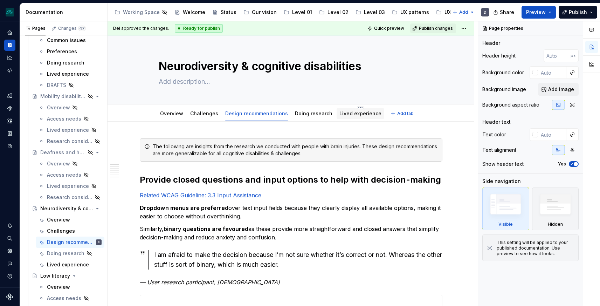
click at [349, 116] on link "Lived experience" at bounding box center [360, 113] width 42 height 6
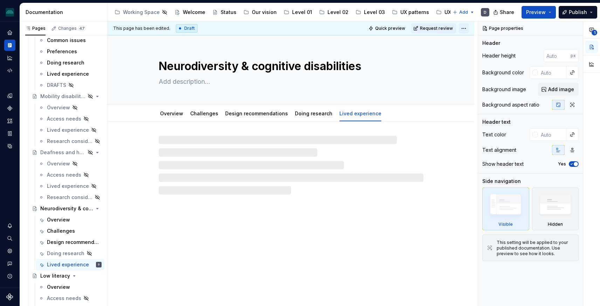
click at [469, 28] on html "iceberg D Design system data Documentation Accessibility guide for tree Page tr…" at bounding box center [300, 153] width 600 height 306
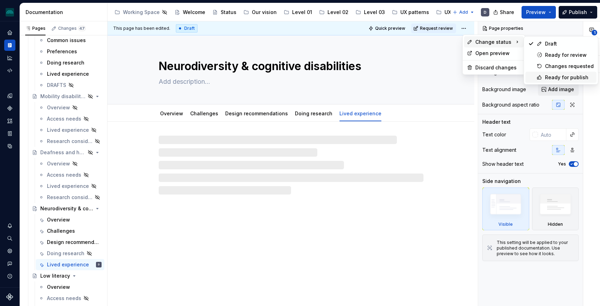
click at [557, 75] on div "Ready for publish" at bounding box center [569, 77] width 49 height 7
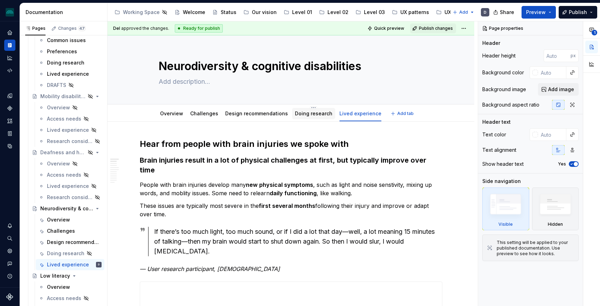
click at [308, 117] on div "Doing research" at bounding box center [313, 113] width 37 height 8
click at [306, 111] on link "Doing research" at bounding box center [313, 113] width 37 height 6
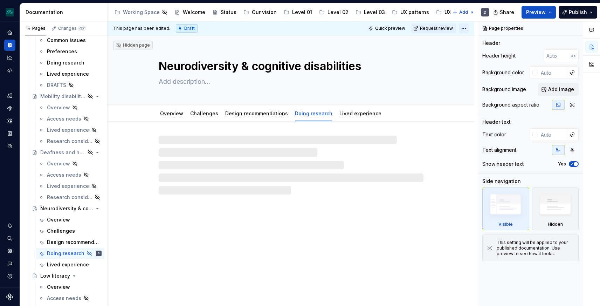
click at [464, 28] on html "iceberg D Design system data Documentation Accessibility guide for tree Page tr…" at bounding box center [300, 153] width 600 height 306
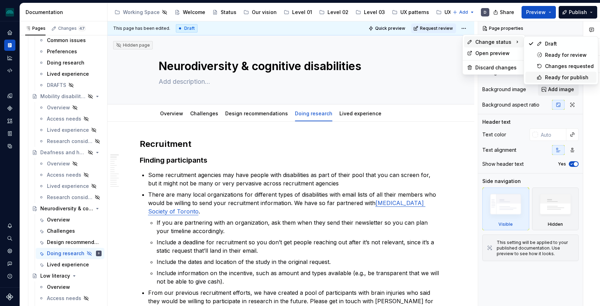
click at [564, 77] on div "Ready for publish" at bounding box center [569, 77] width 49 height 7
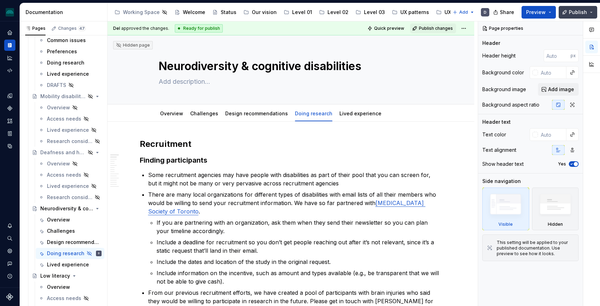
click at [575, 15] on span "Publish" at bounding box center [577, 12] width 18 height 7
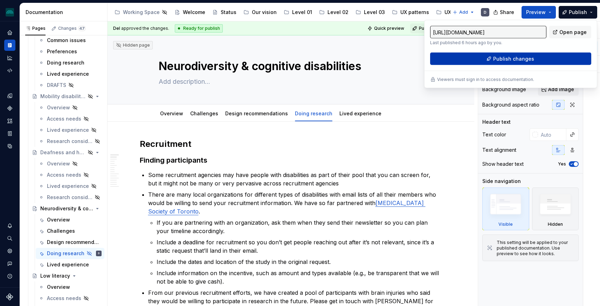
click at [533, 61] on button "Publish changes" at bounding box center [510, 58] width 161 height 13
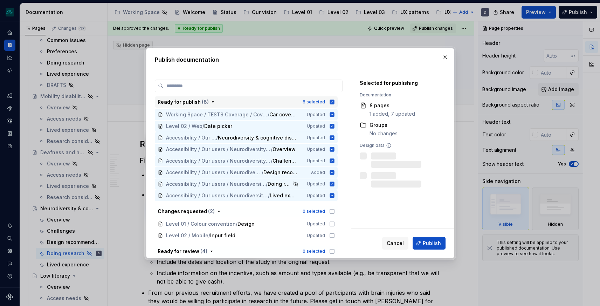
click at [334, 101] on icon "button" at bounding box center [331, 101] width 5 height 5
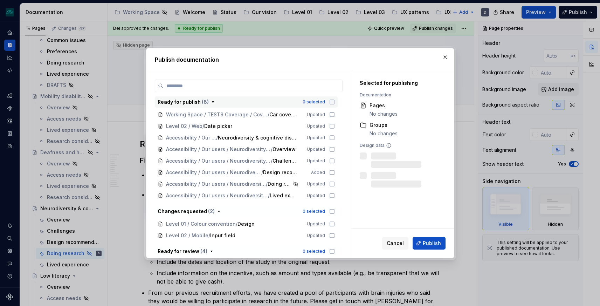
click at [335, 101] on icon "button" at bounding box center [332, 102] width 6 height 6
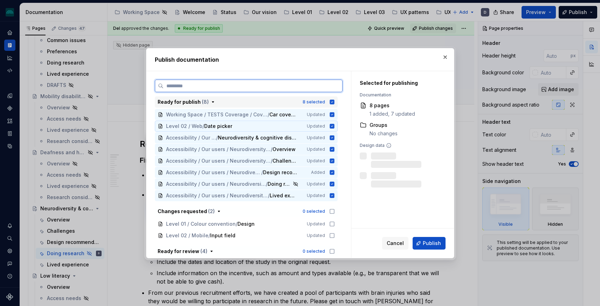
click at [334, 127] on icon at bounding box center [331, 126] width 5 height 5
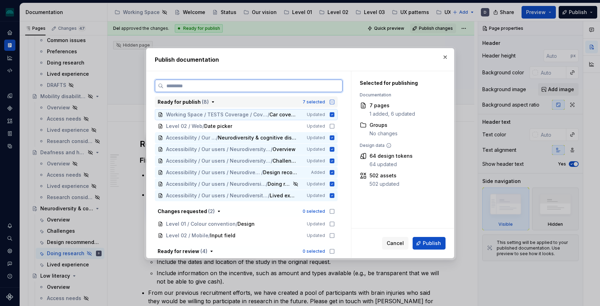
click at [334, 117] on div "Working Space / TESTS Coverage / Coverage [v1] / Car coverage Updated" at bounding box center [246, 114] width 183 height 11
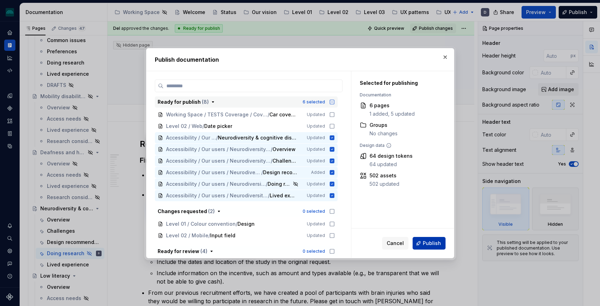
click at [429, 243] on span "Publish" at bounding box center [431, 242] width 18 height 7
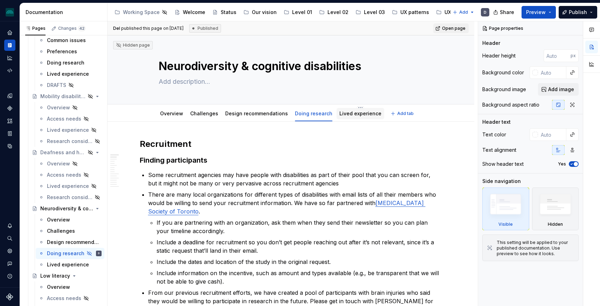
click at [345, 110] on link "Lived experience" at bounding box center [360, 113] width 42 height 6
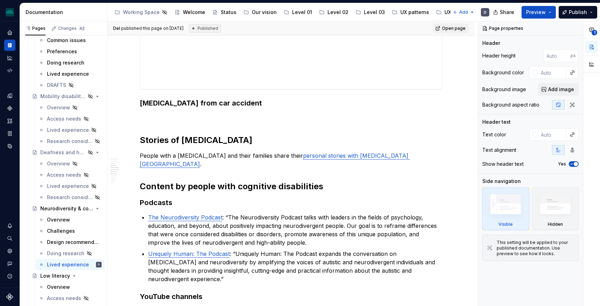
scroll to position [573, 0]
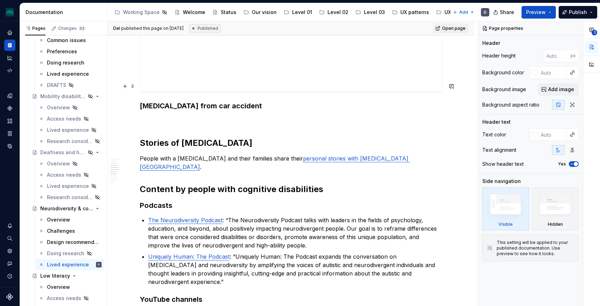
click at [157, 101] on h3 "[MEDICAL_DATA] from car accident" at bounding box center [291, 106] width 302 height 10
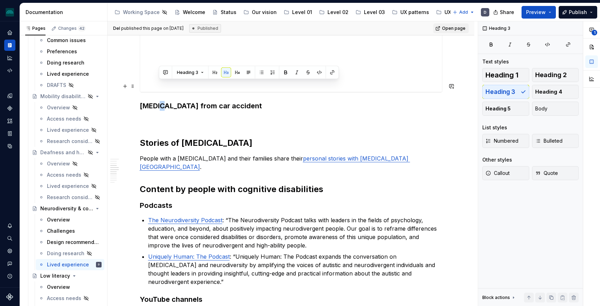
click at [157, 101] on h3 "[MEDICAL_DATA] from car accident" at bounding box center [291, 106] width 302 height 10
type textarea "*"
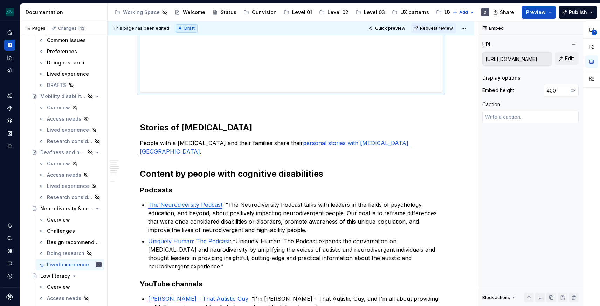
scroll to position [483, 0]
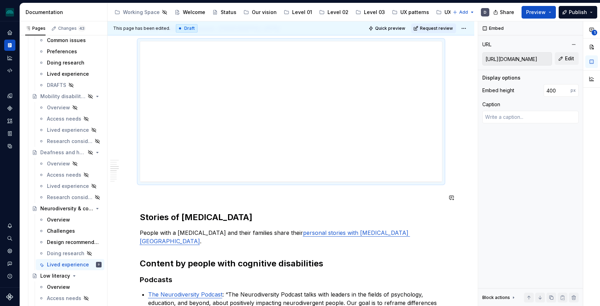
click at [181, 184] on div "**********" at bounding box center [291, 262] width 302 height 1215
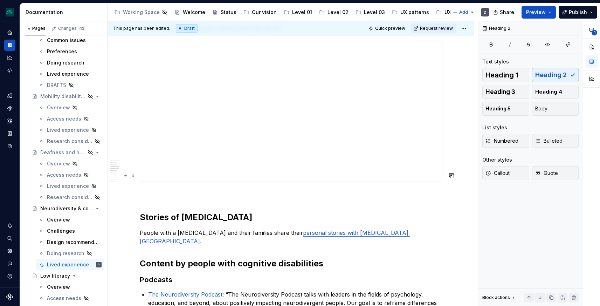
click at [236, 181] on div "**********" at bounding box center [291, 262] width 302 height 1215
click at [214, 181] on div "**********" at bounding box center [291, 262] width 302 height 1215
click at [185, 181] on div "**********" at bounding box center [291, 262] width 302 height 1215
click at [169, 190] on p at bounding box center [291, 194] width 302 height 8
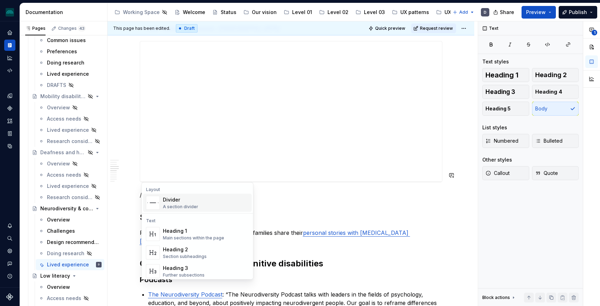
click at [176, 196] on div "Divider" at bounding box center [180, 199] width 35 height 7
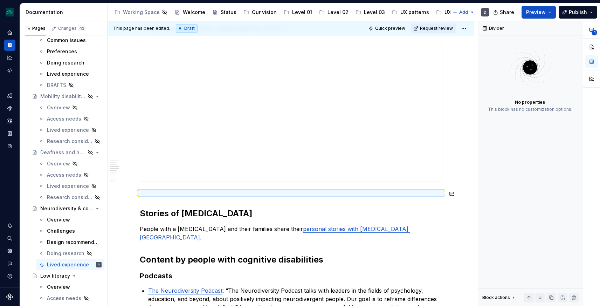
click at [216, 183] on div "**********" at bounding box center [291, 260] width 302 height 1211
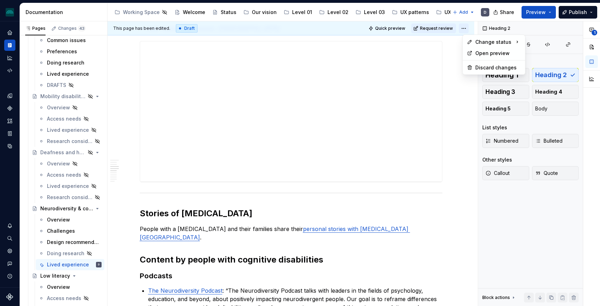
click at [466, 27] on html "iceberg D Design system data Documentation Accessibility guide for tree Page tr…" at bounding box center [300, 153] width 600 height 306
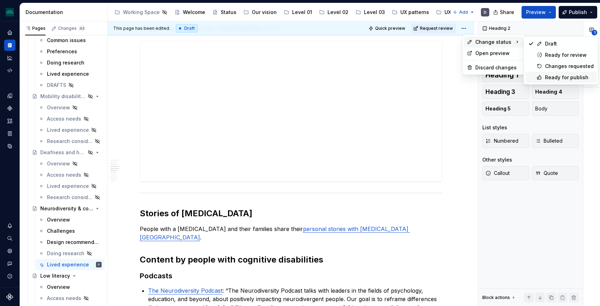
click at [574, 77] on div "Ready for publish" at bounding box center [569, 77] width 49 height 7
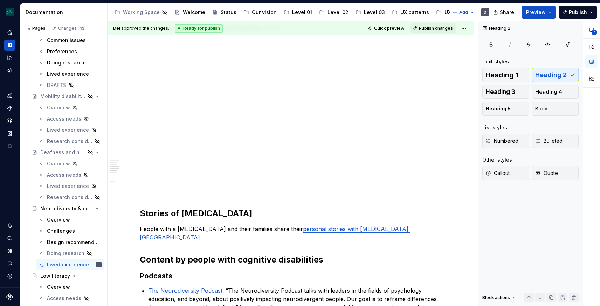
scroll to position [348, 0]
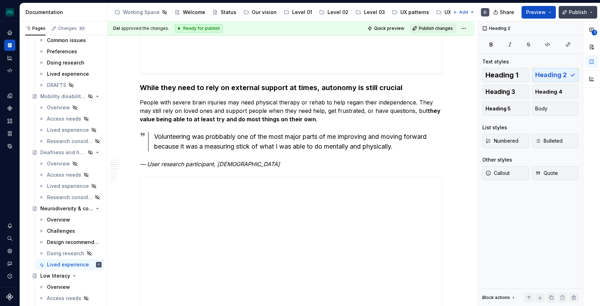
click at [583, 14] on span "Publish" at bounding box center [577, 12] width 18 height 7
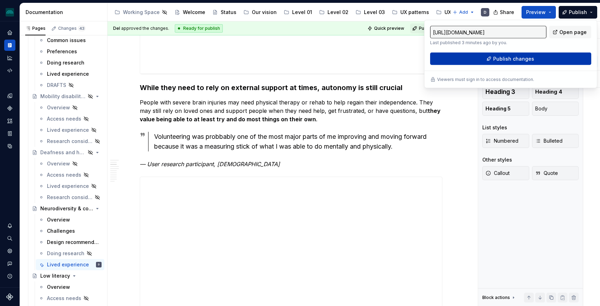
click at [541, 54] on button "Publish changes" at bounding box center [510, 58] width 161 height 13
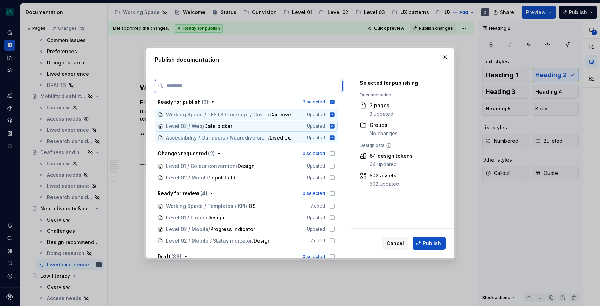
click at [335, 121] on div "Level 02 / Web / Date picker Updated" at bounding box center [246, 125] width 183 height 11
click at [334, 113] on icon at bounding box center [331, 114] width 5 height 5
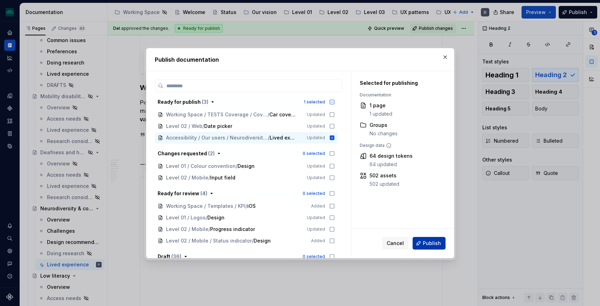
click at [431, 242] on span "Publish" at bounding box center [431, 242] width 18 height 7
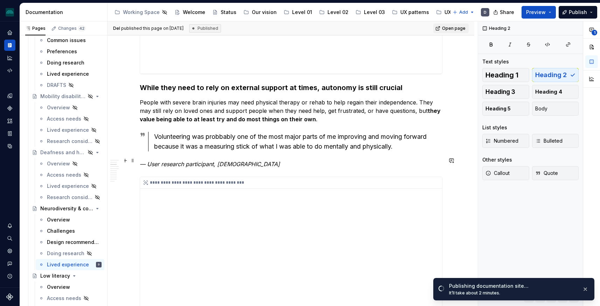
scroll to position [0, 0]
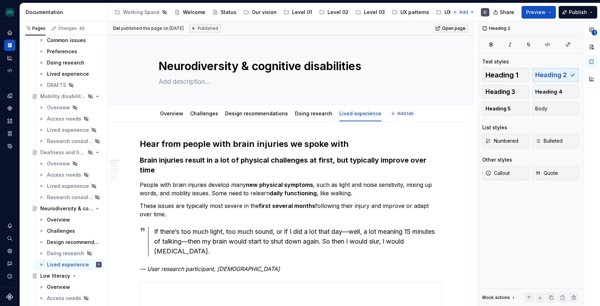
type textarea "*"
